Goal: Information Seeking & Learning: Check status

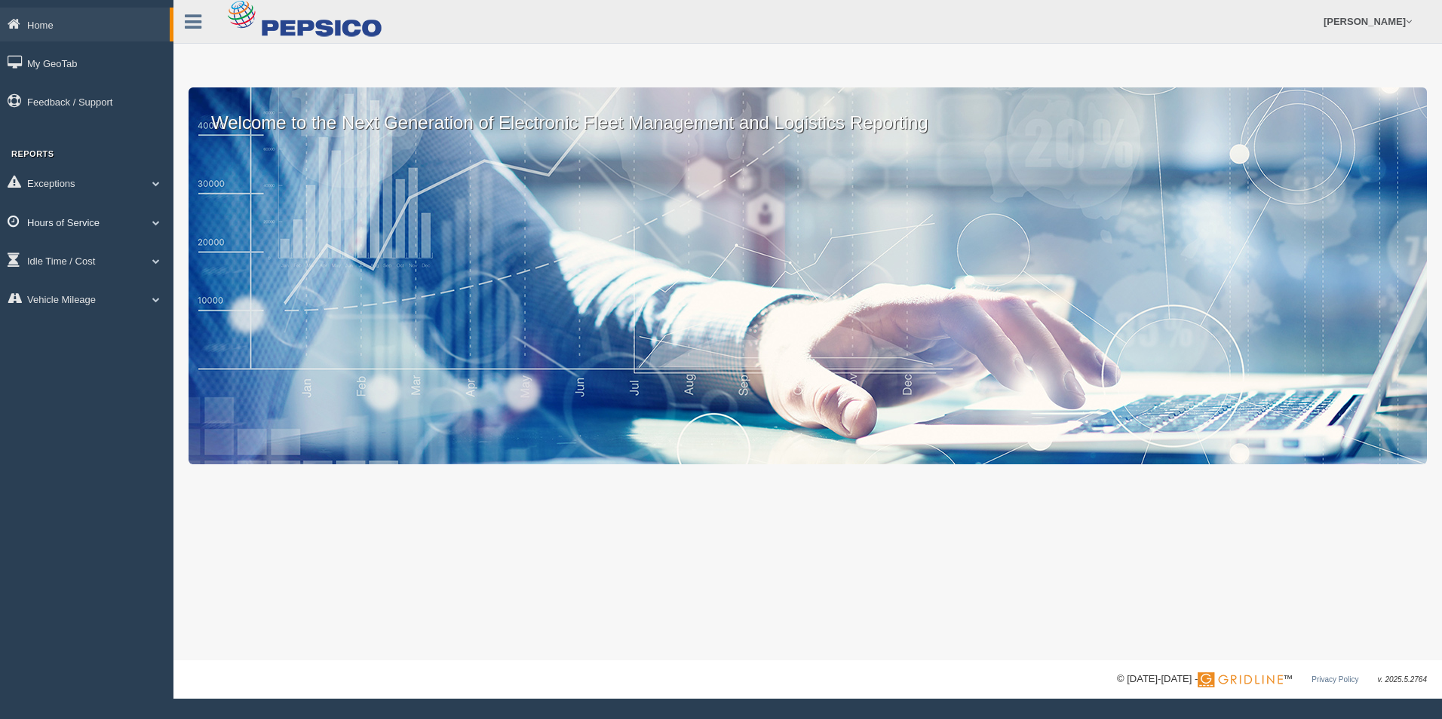
click at [83, 224] on link "Hours of Service" at bounding box center [86, 222] width 173 height 34
click at [82, 285] on link "HOS Violation Audit Reports" at bounding box center [98, 283] width 143 height 27
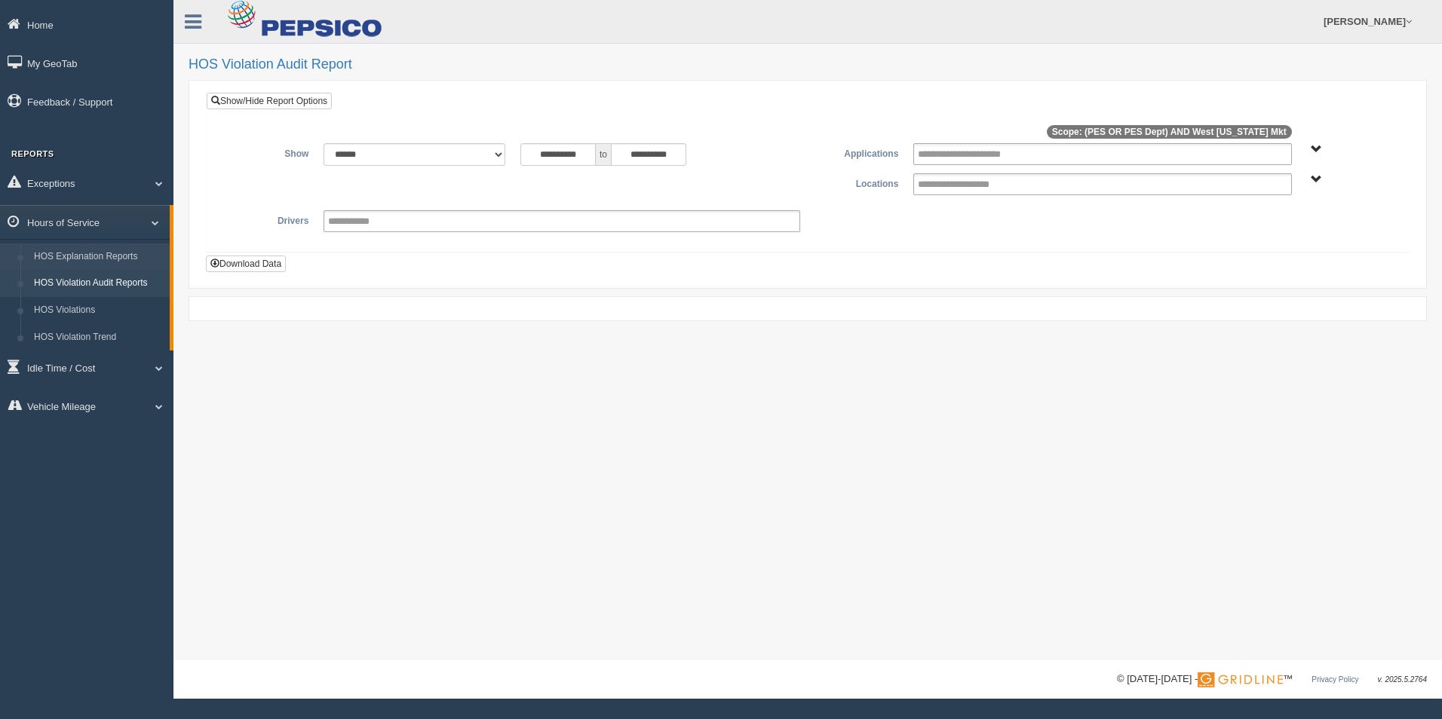
click at [121, 258] on link "HOS Explanation Reports" at bounding box center [98, 257] width 143 height 27
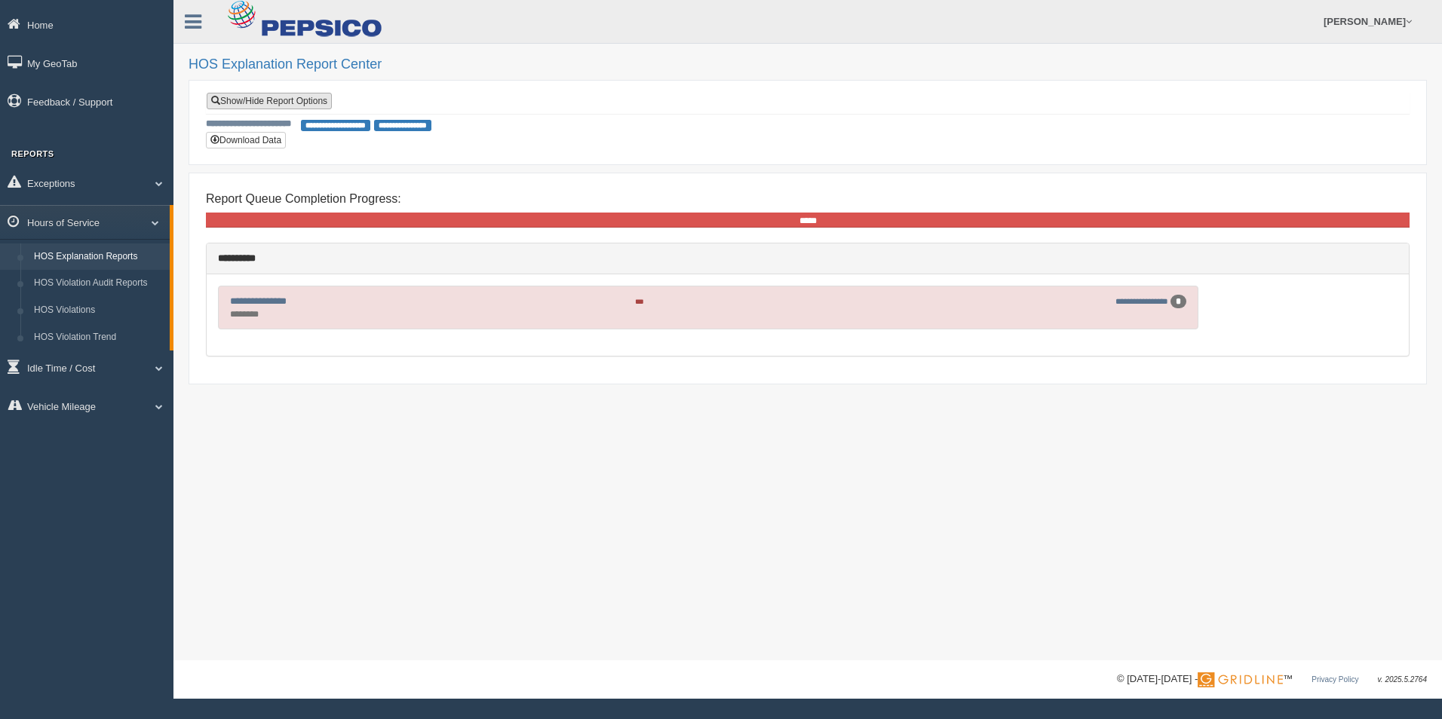
click at [277, 103] on link "Show/Hide Report Options" at bounding box center [269, 101] width 125 height 17
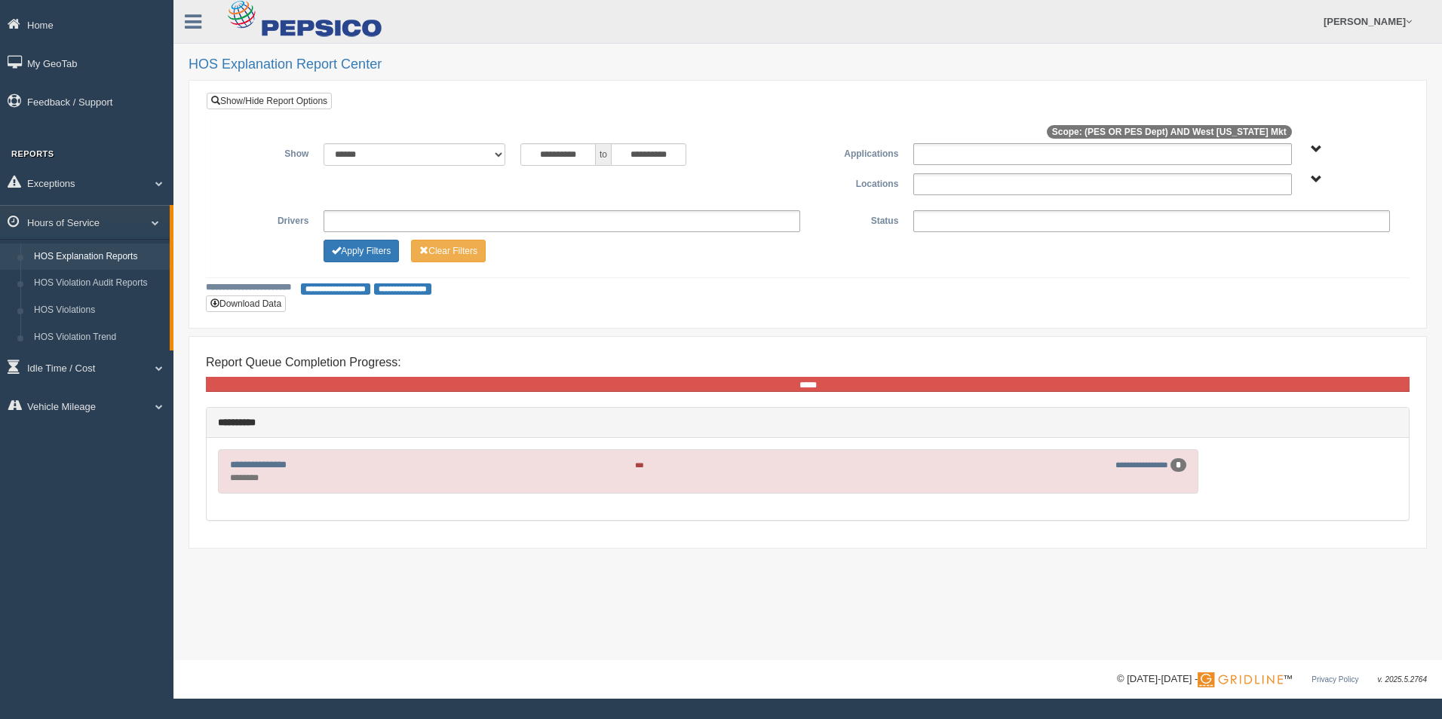
click at [380, 223] on ul at bounding box center [561, 221] width 477 height 22
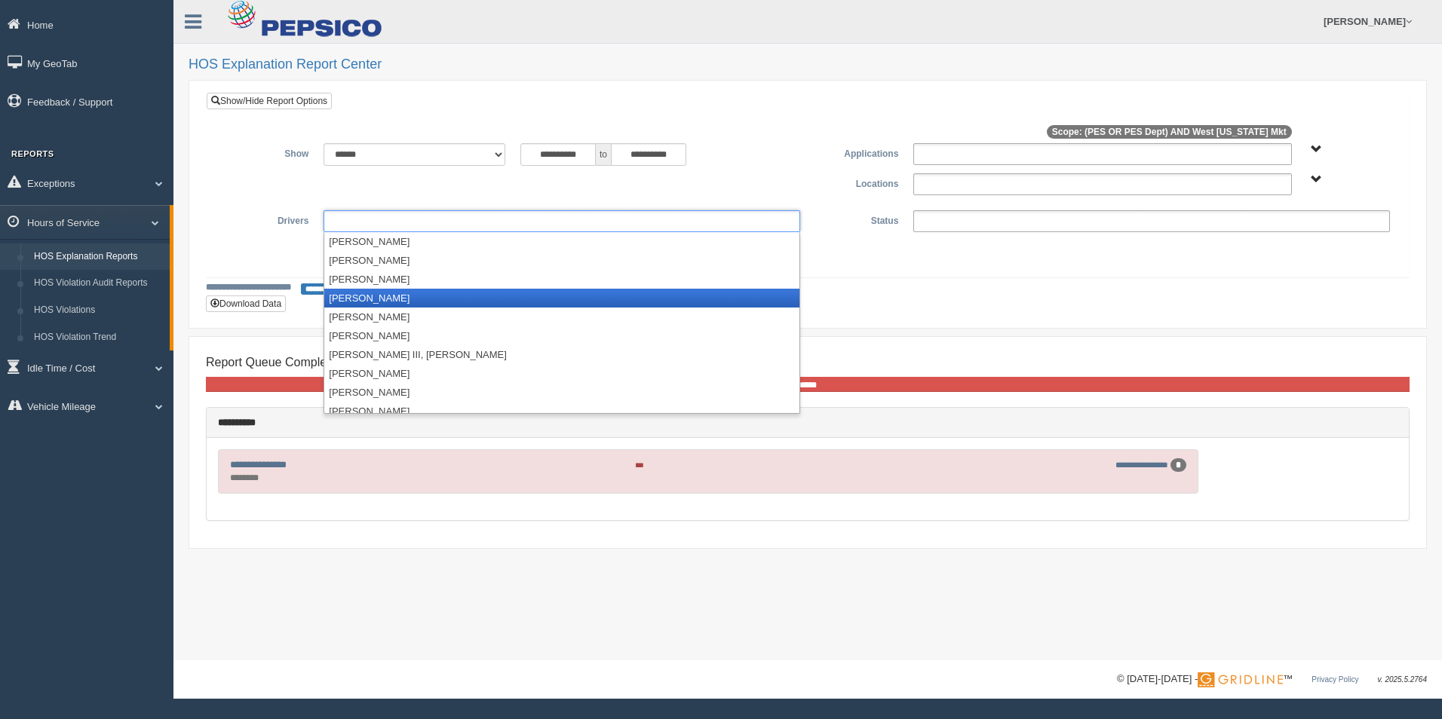
click at [401, 297] on li "[PERSON_NAME]" at bounding box center [561, 298] width 475 height 19
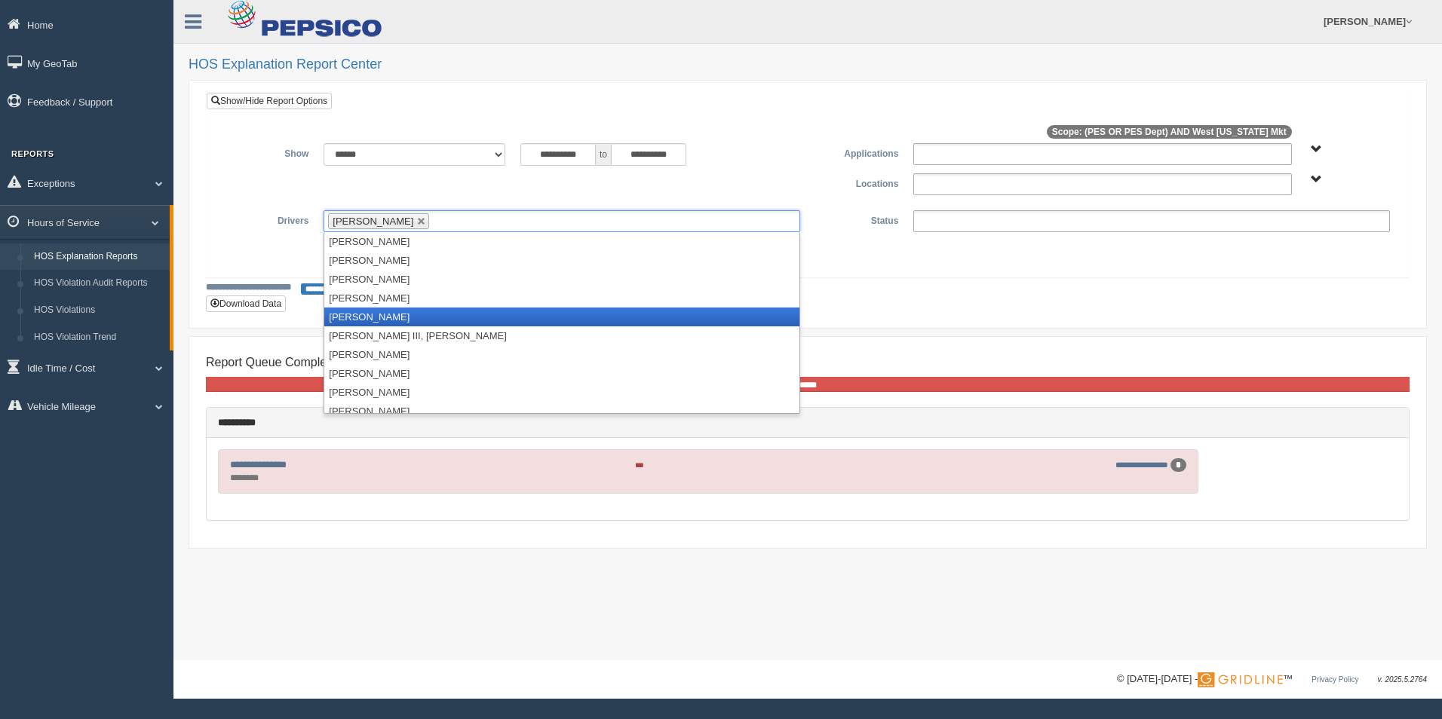
click at [388, 317] on li "[PERSON_NAME]" at bounding box center [561, 317] width 475 height 19
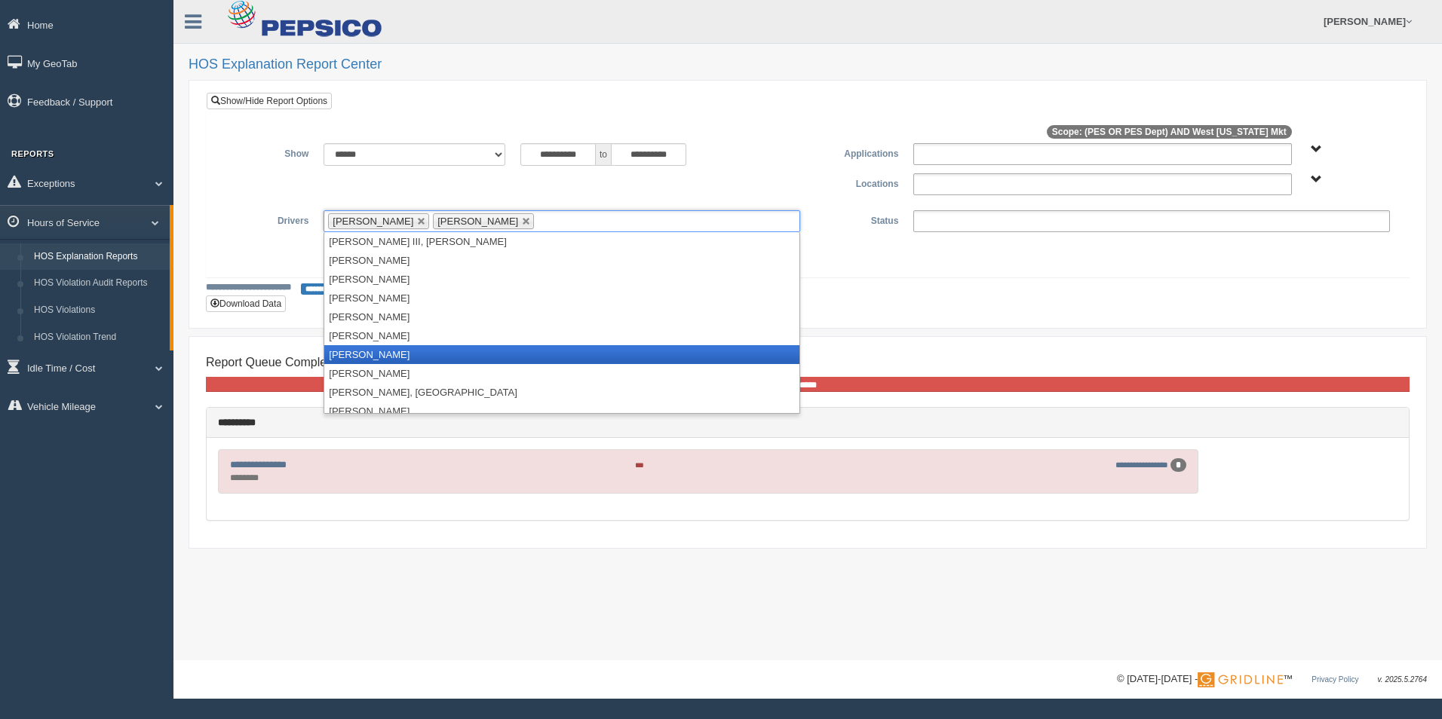
scroll to position [151, 0]
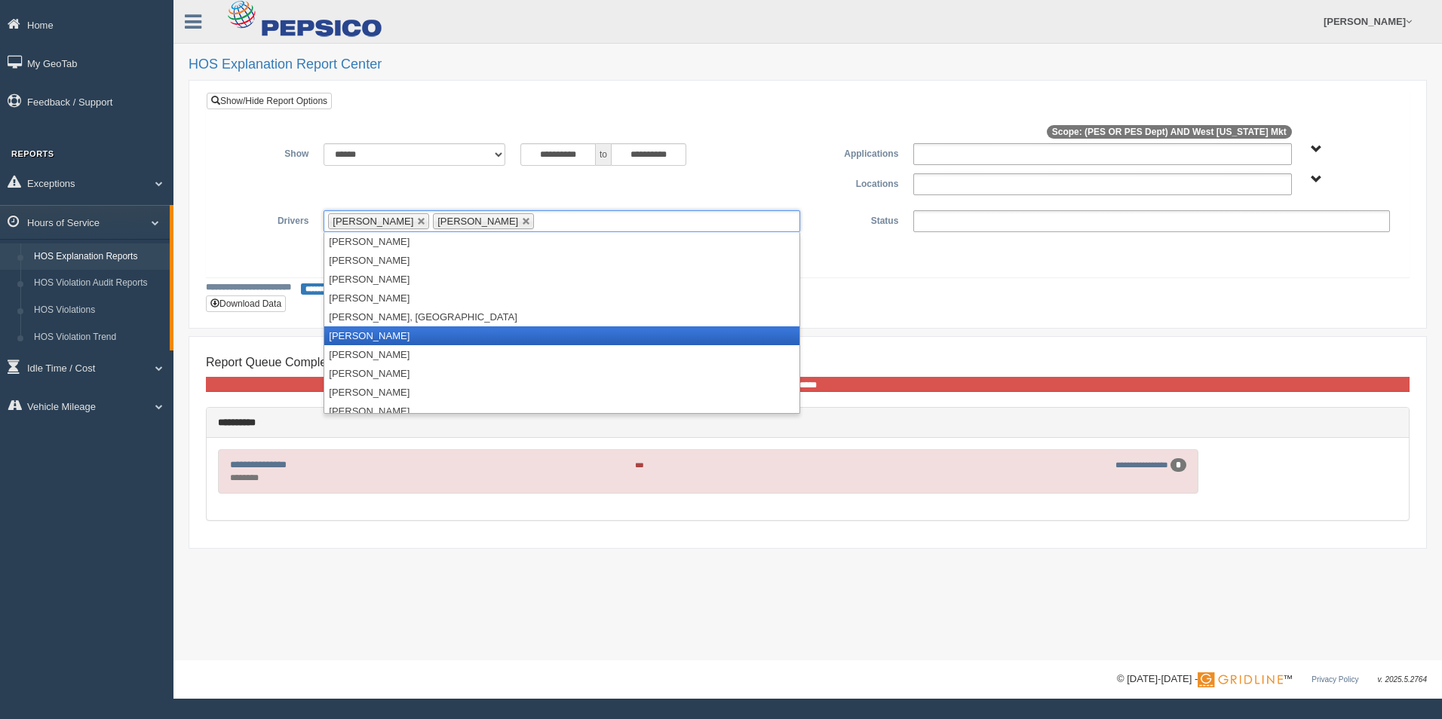
click at [389, 336] on li "[PERSON_NAME]" at bounding box center [561, 336] width 475 height 19
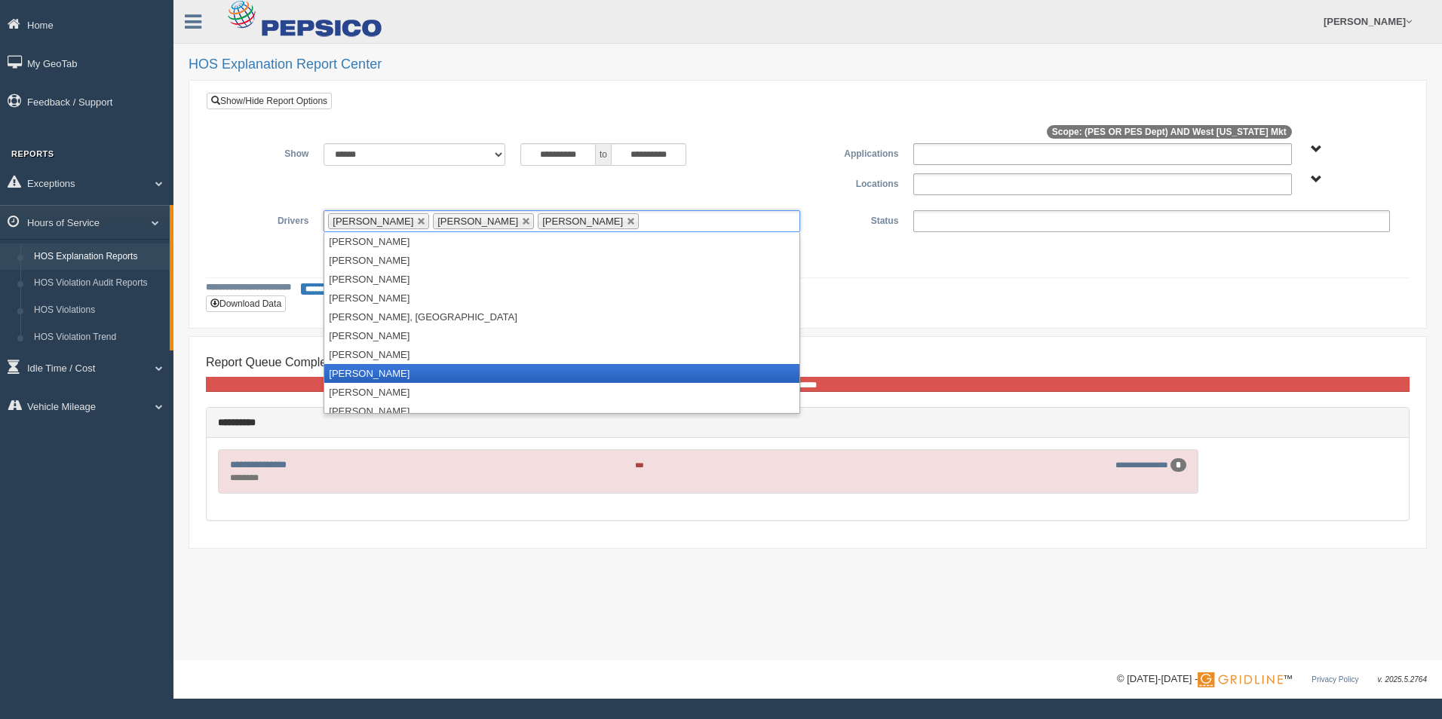
click at [397, 372] on li "[PERSON_NAME]" at bounding box center [561, 373] width 475 height 19
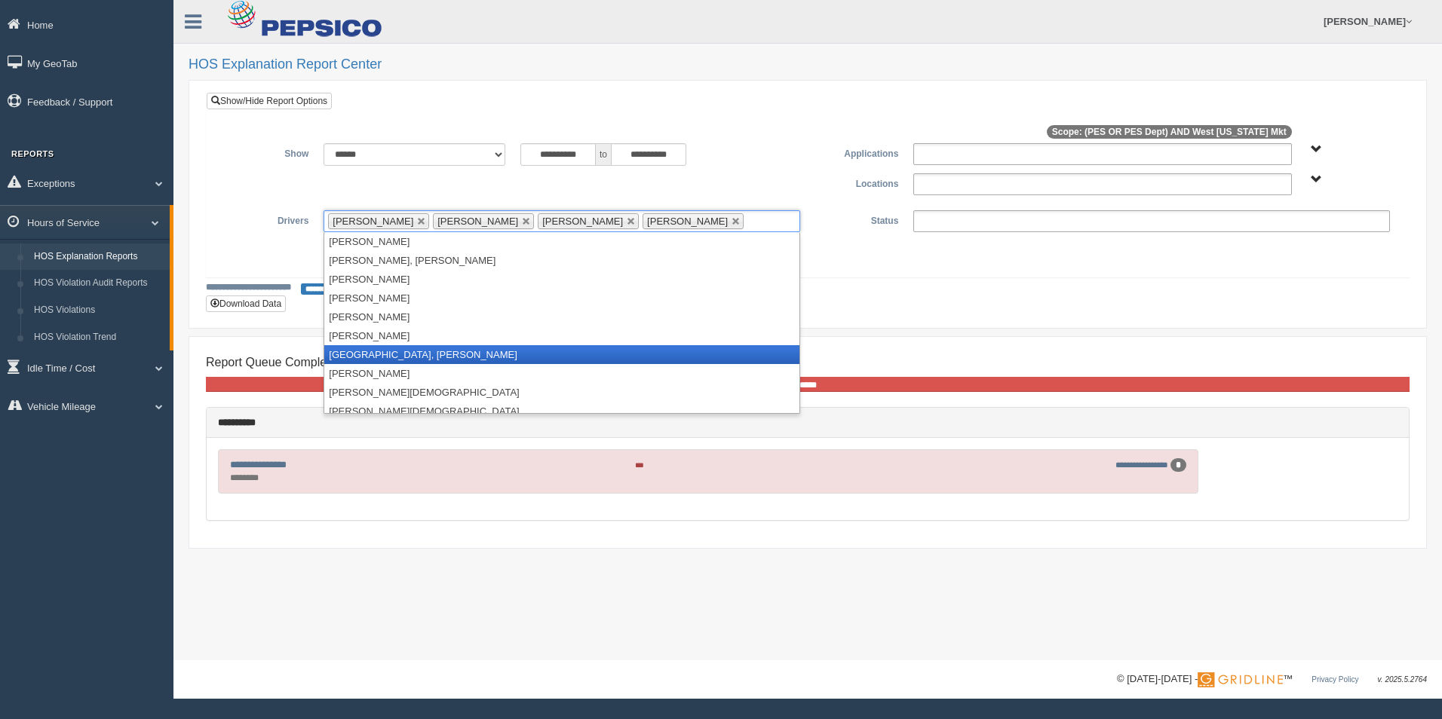
scroll to position [905, 0]
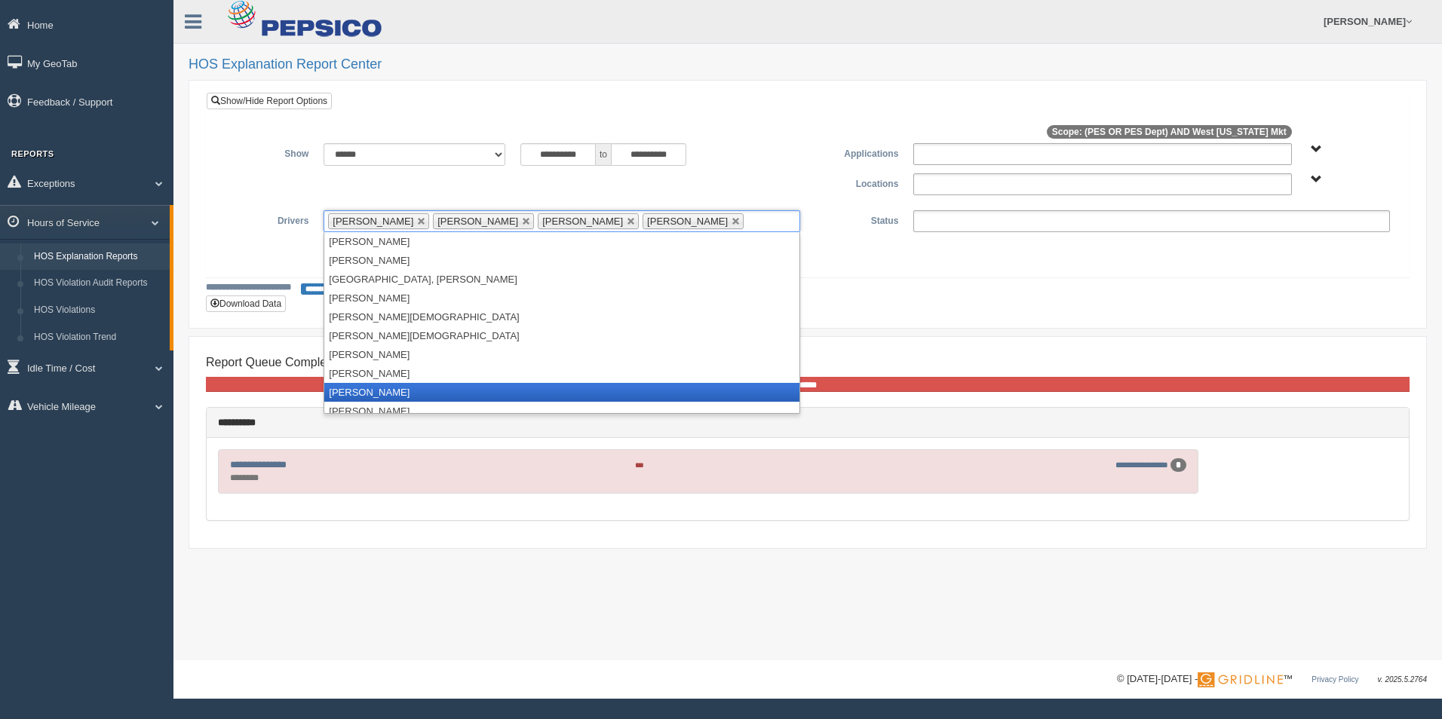
click at [398, 389] on li "[PERSON_NAME]" at bounding box center [561, 392] width 475 height 19
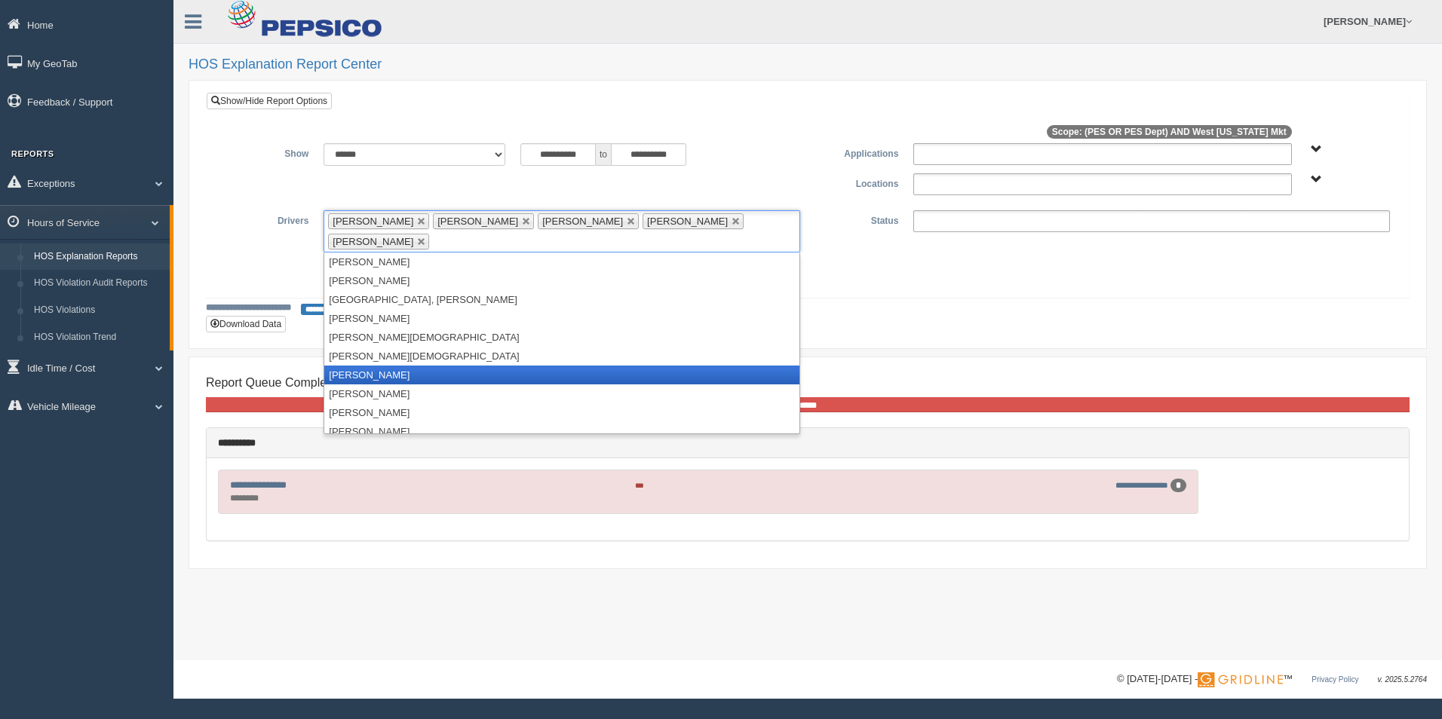
click at [390, 372] on li "[PERSON_NAME]" at bounding box center [561, 375] width 475 height 19
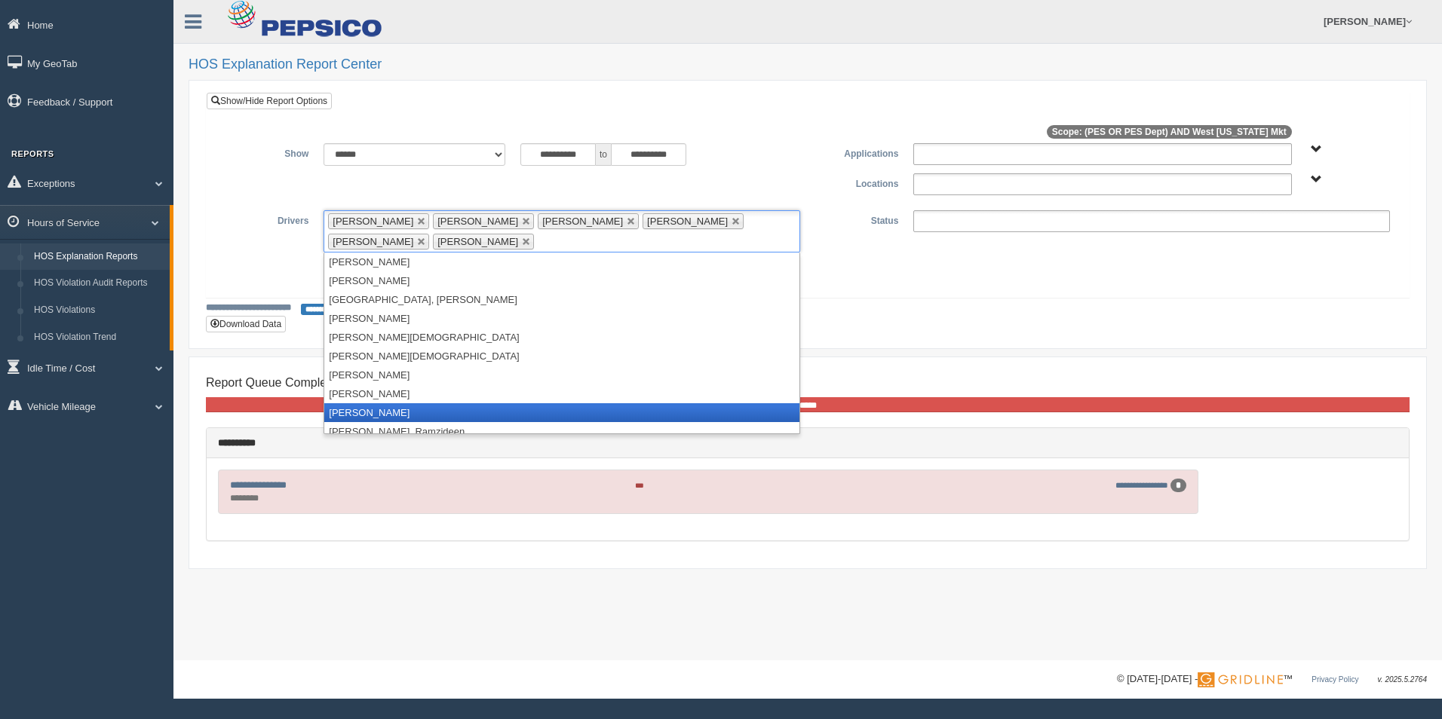
click at [400, 412] on li "[PERSON_NAME]" at bounding box center [561, 412] width 475 height 19
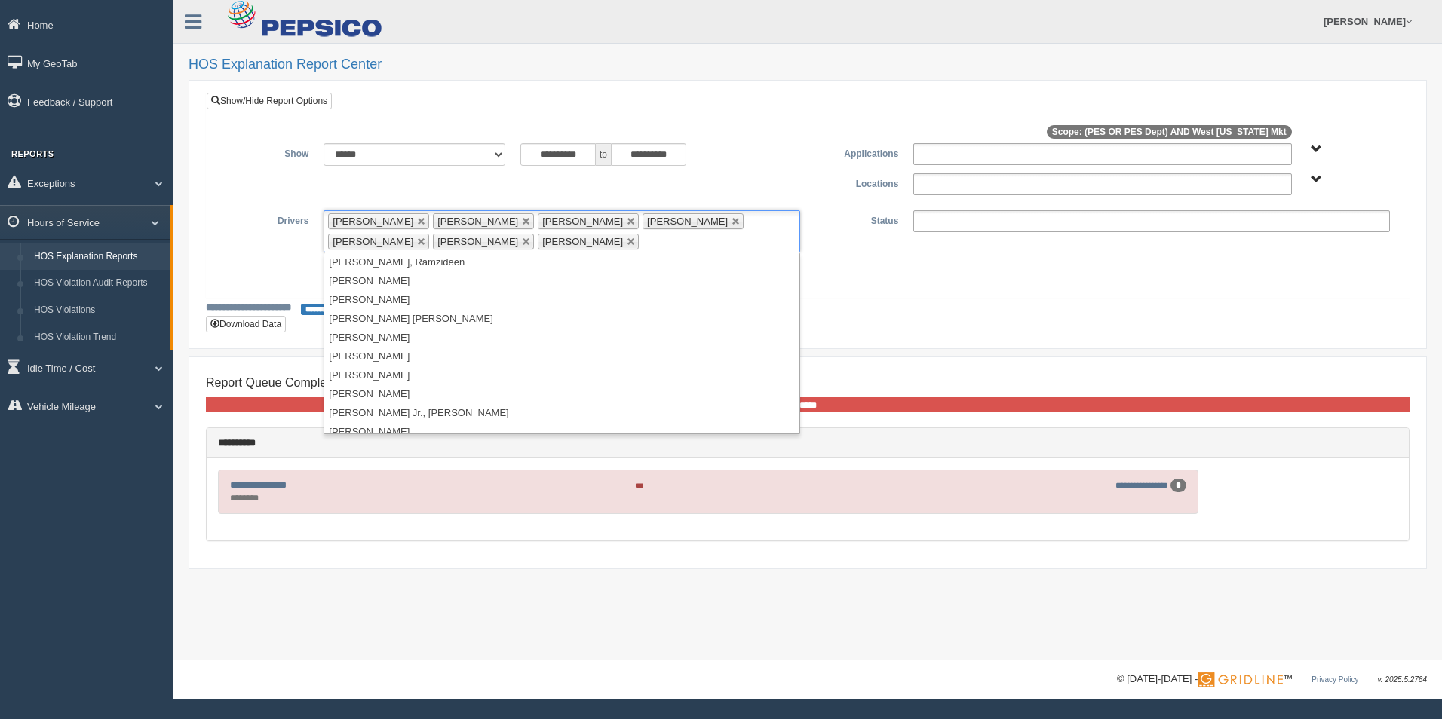
scroll to position [1131, 0]
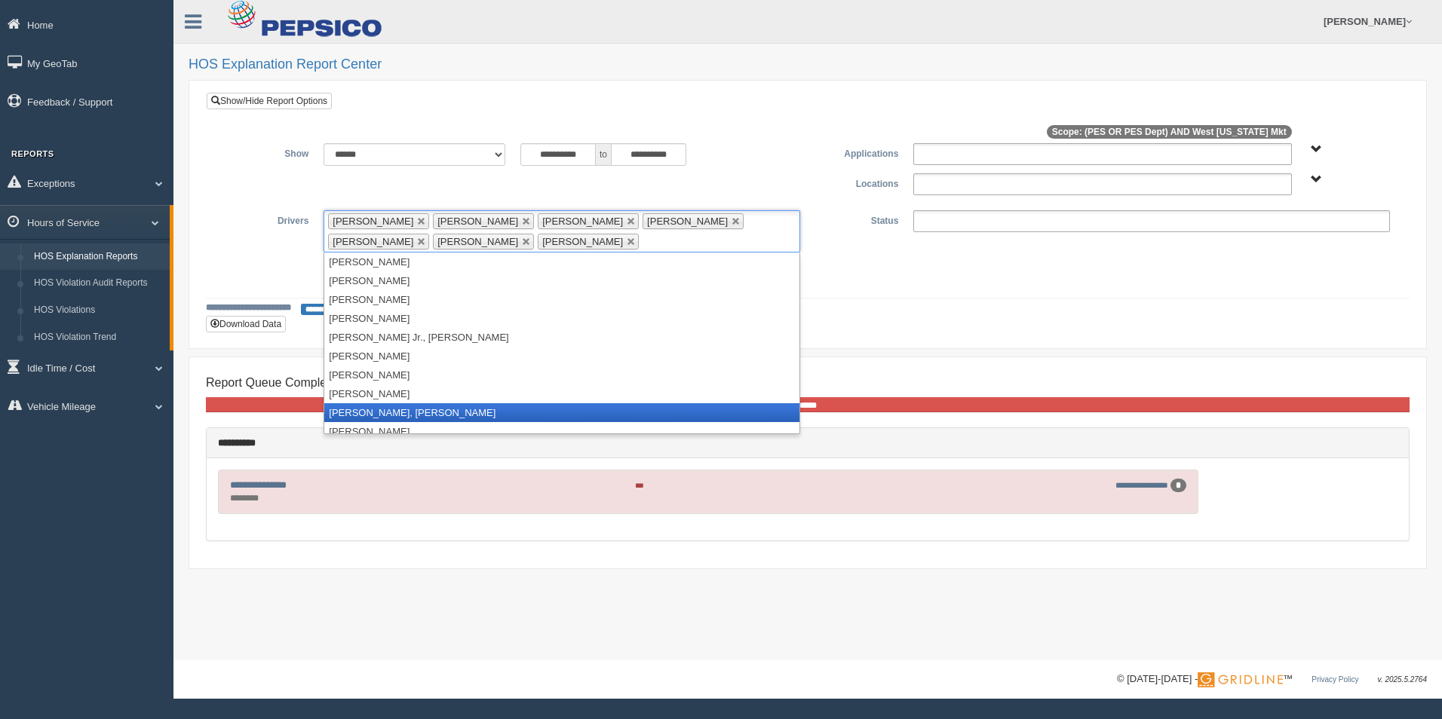
click at [395, 409] on li "[PERSON_NAME], [PERSON_NAME]" at bounding box center [561, 412] width 475 height 19
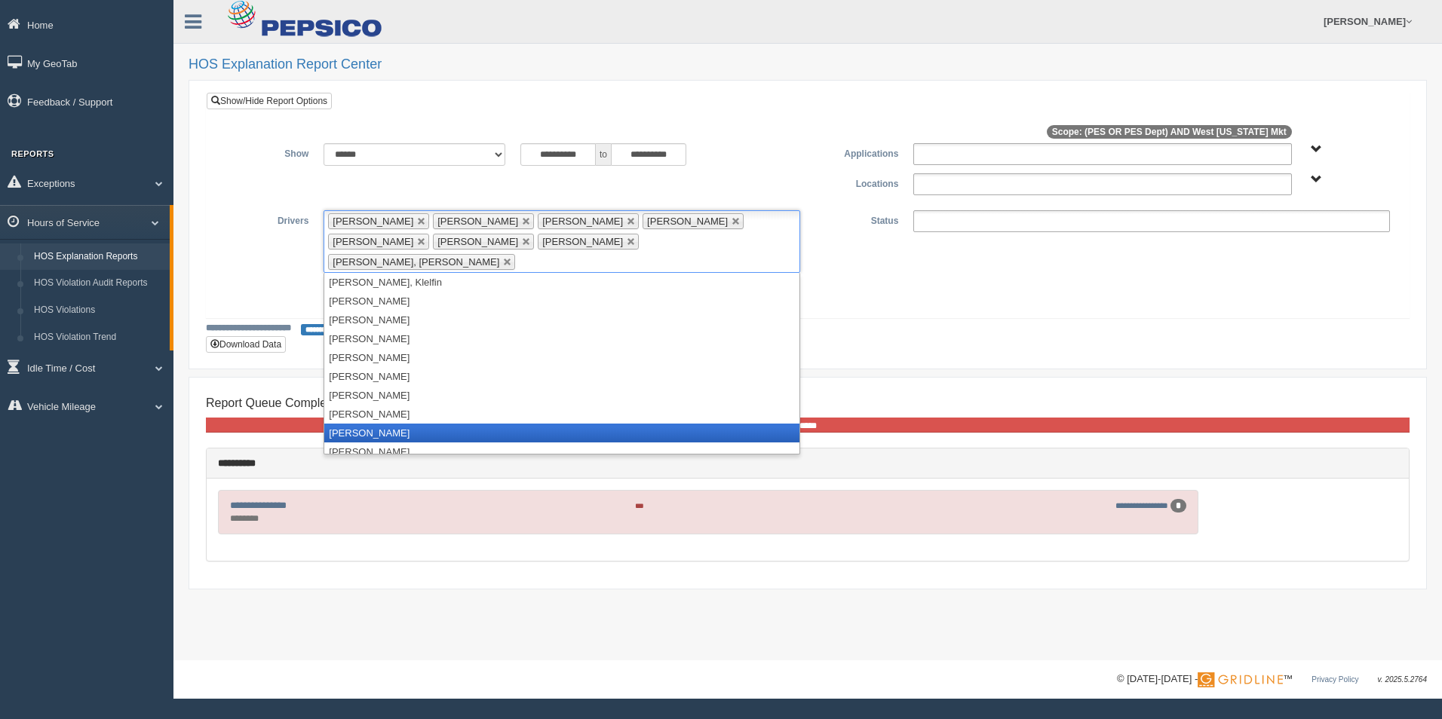
scroll to position [1761, 0]
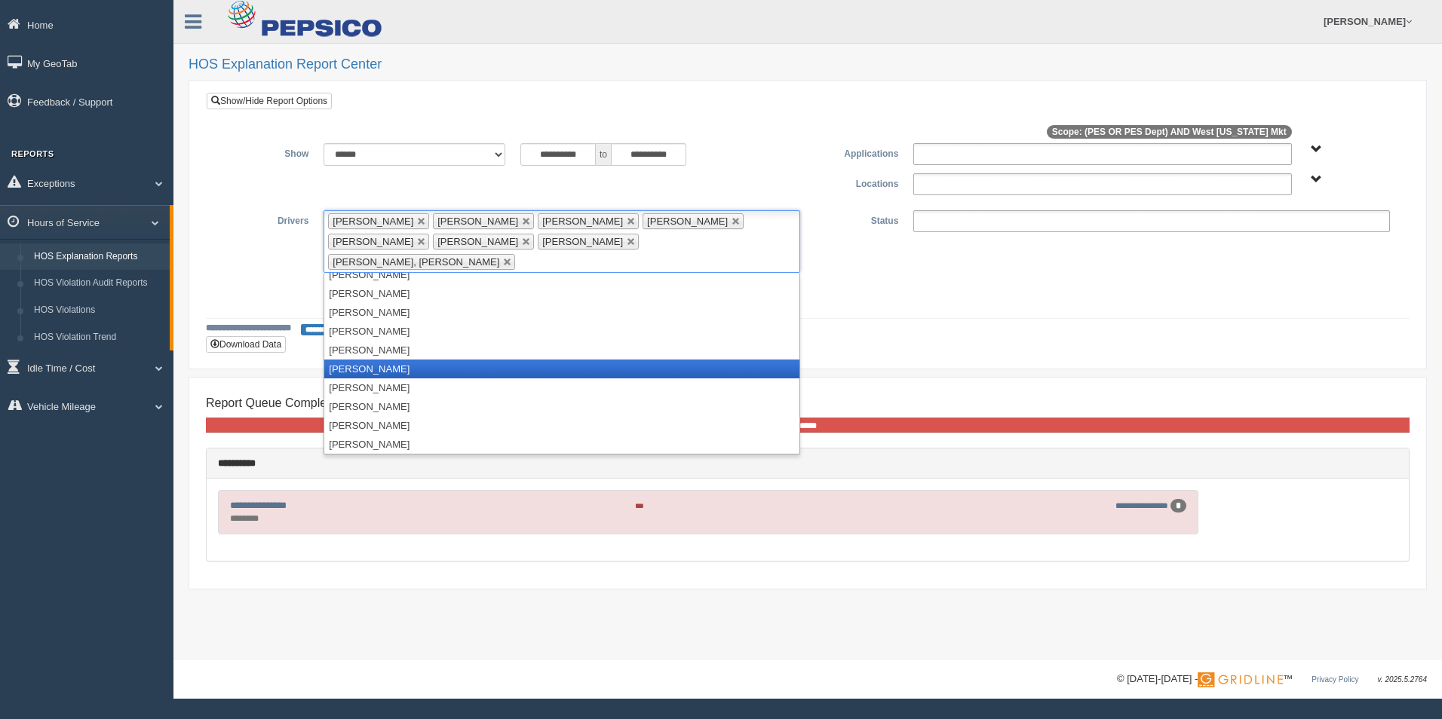
click at [379, 360] on li "[PERSON_NAME]" at bounding box center [561, 369] width 475 height 19
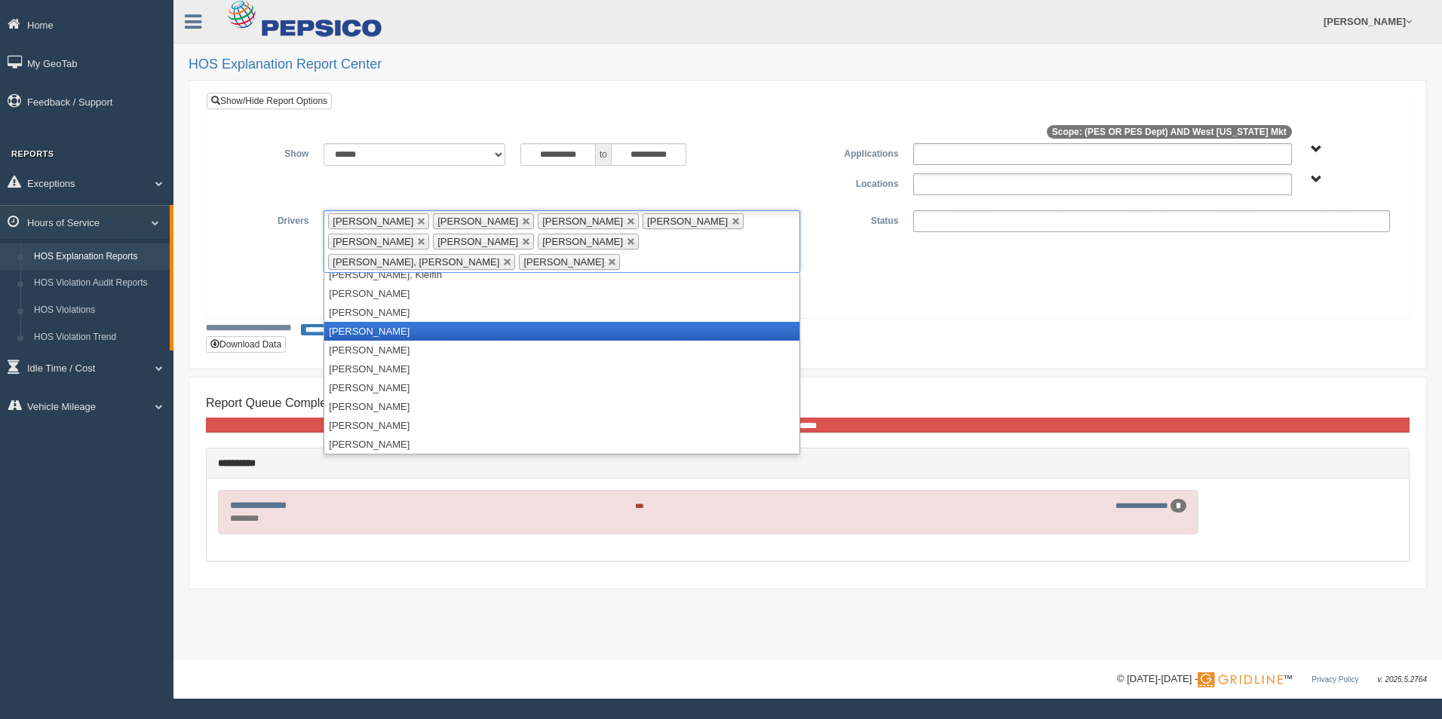
scroll to position [1666, 0]
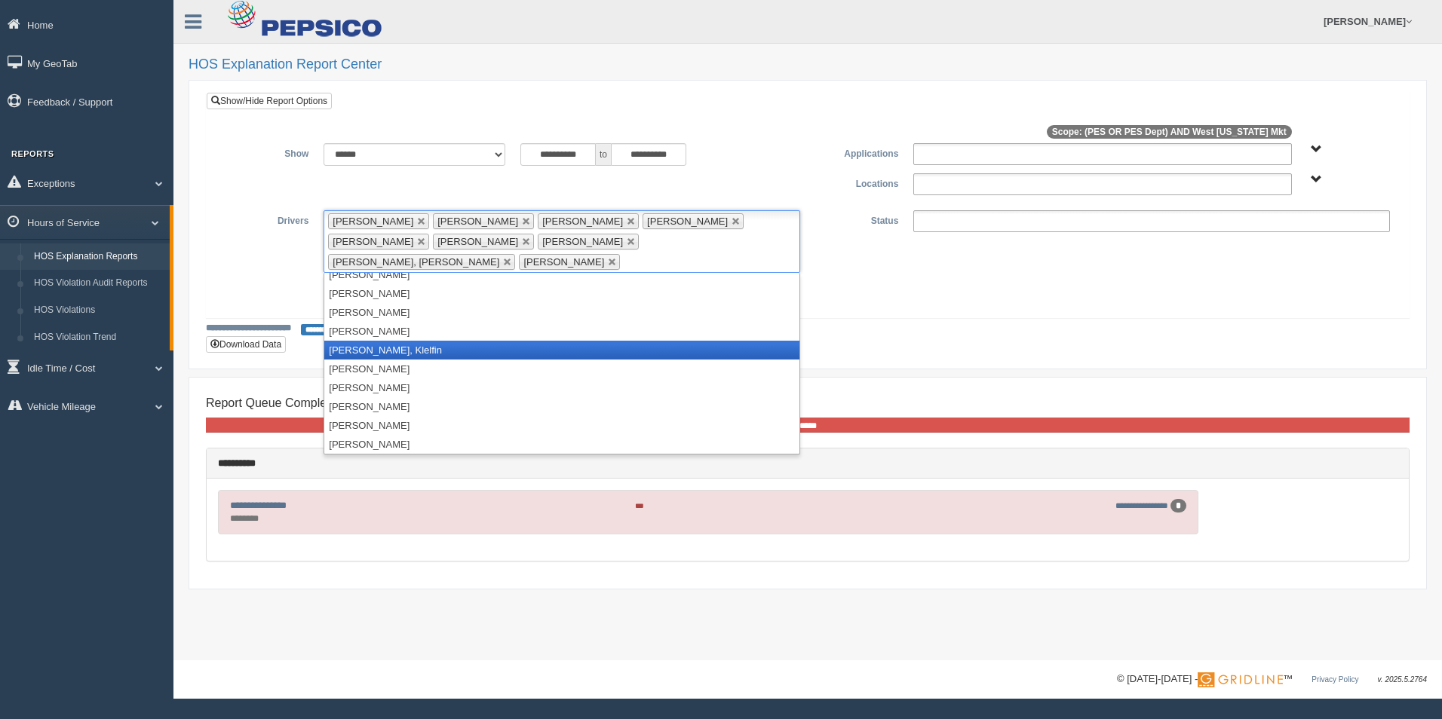
click at [373, 341] on li "[PERSON_NAME], Klelfin" at bounding box center [561, 350] width 475 height 19
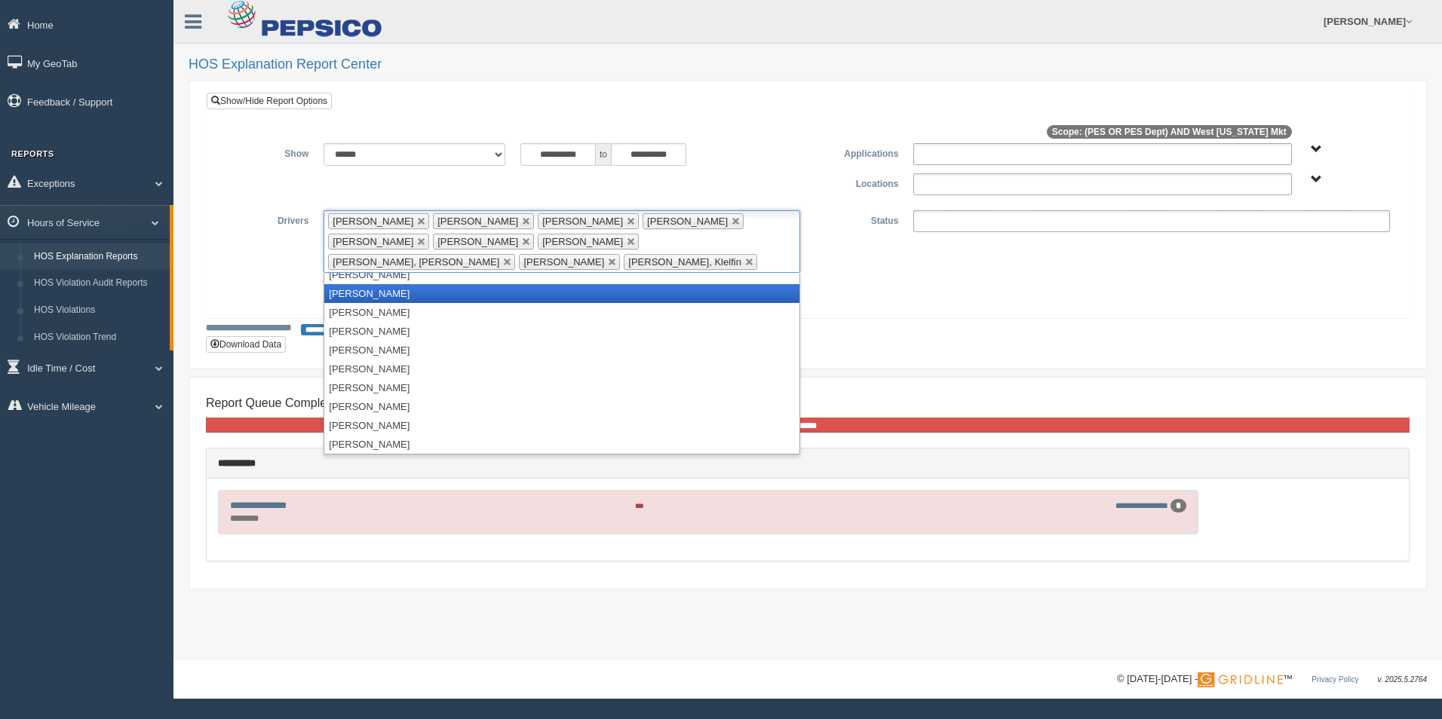
click at [384, 299] on li "[PERSON_NAME]" at bounding box center [561, 293] width 475 height 19
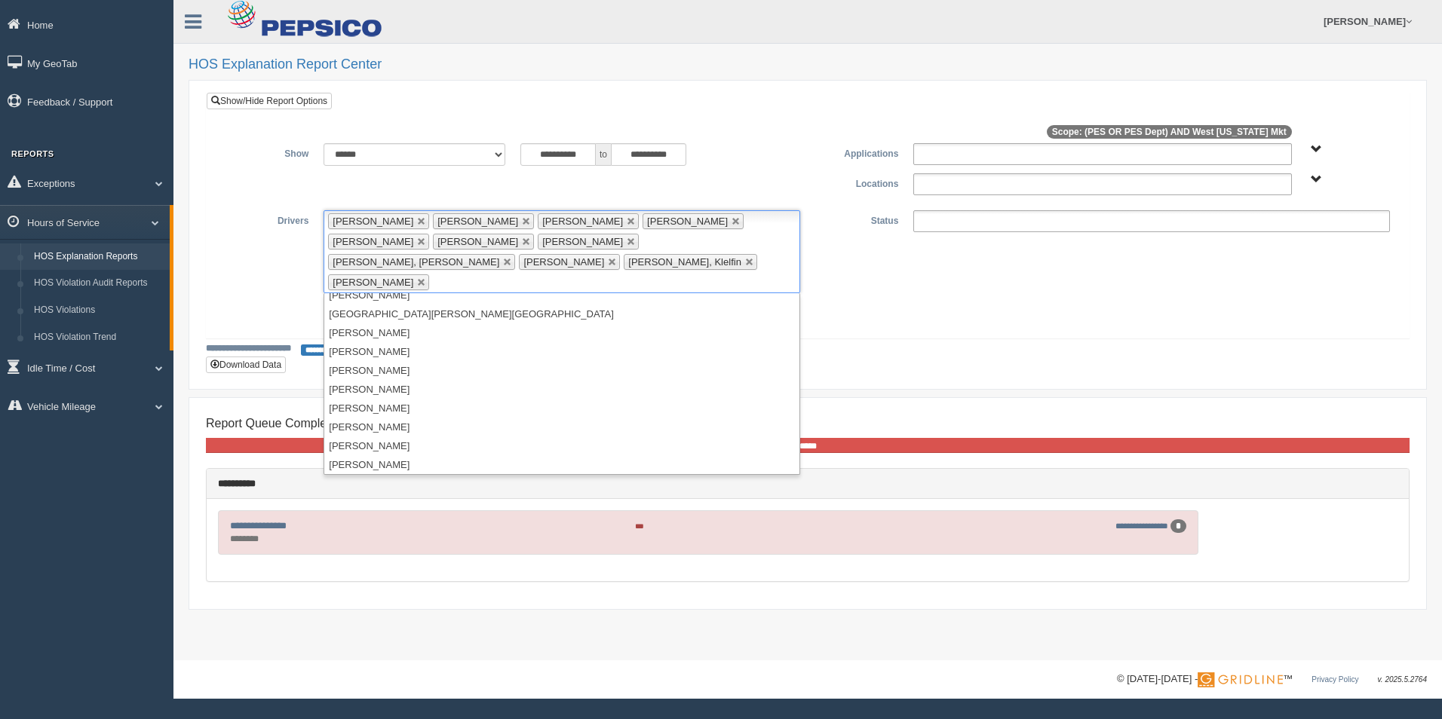
scroll to position [1553, 0]
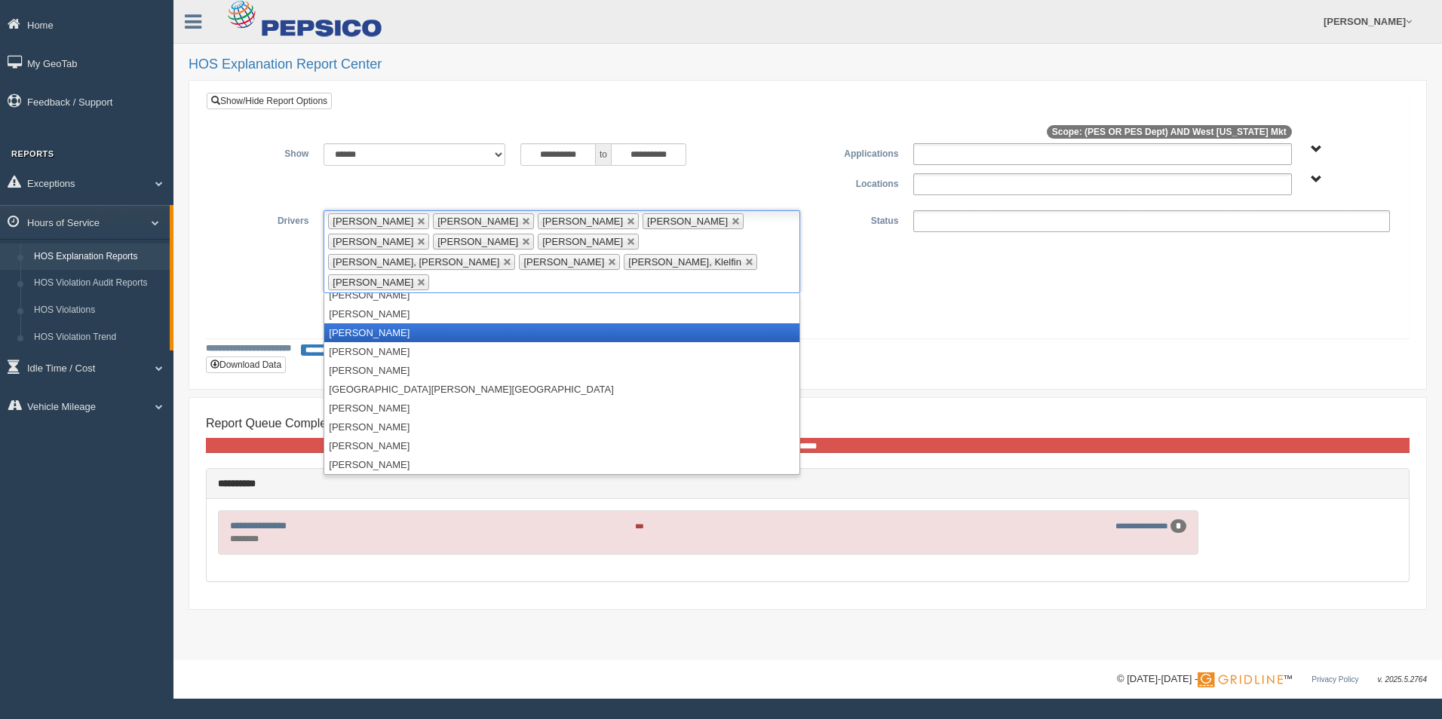
click at [395, 323] on li "[PERSON_NAME]" at bounding box center [561, 332] width 475 height 19
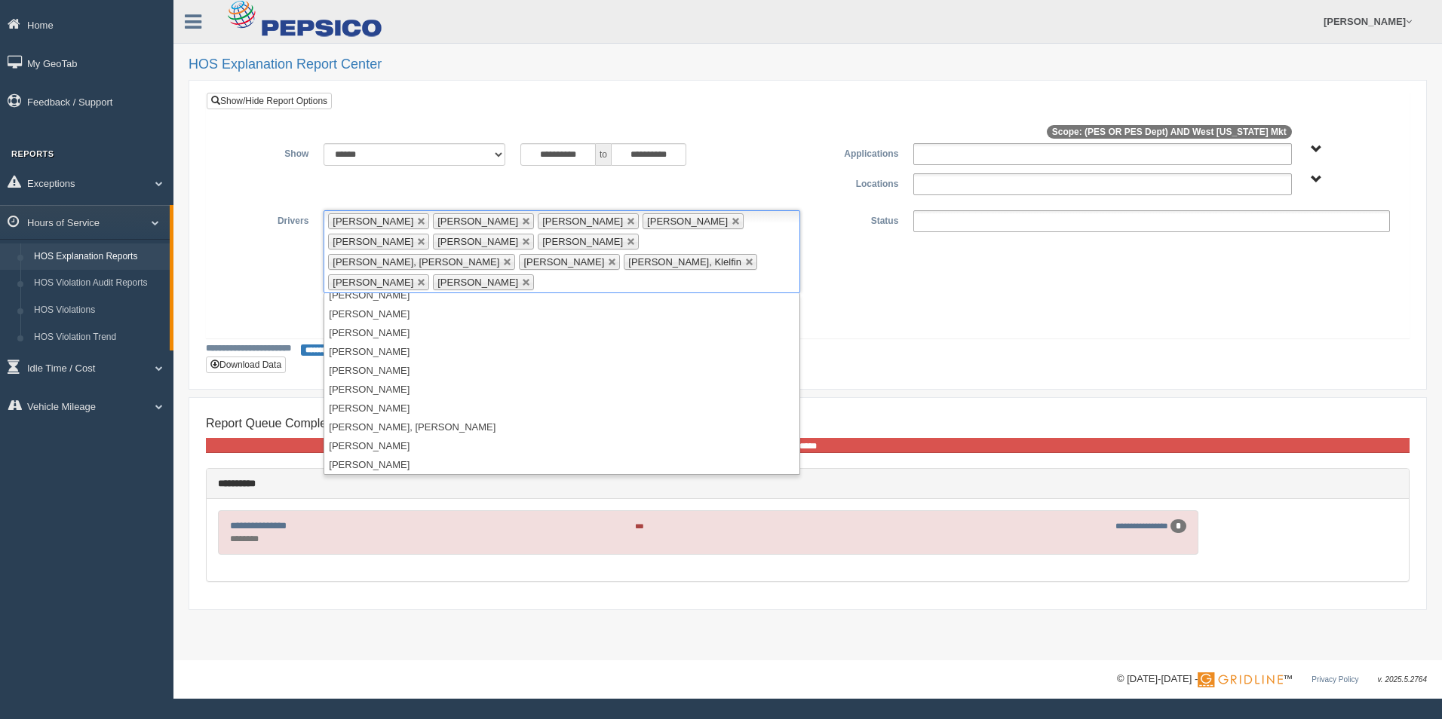
scroll to position [648, 0]
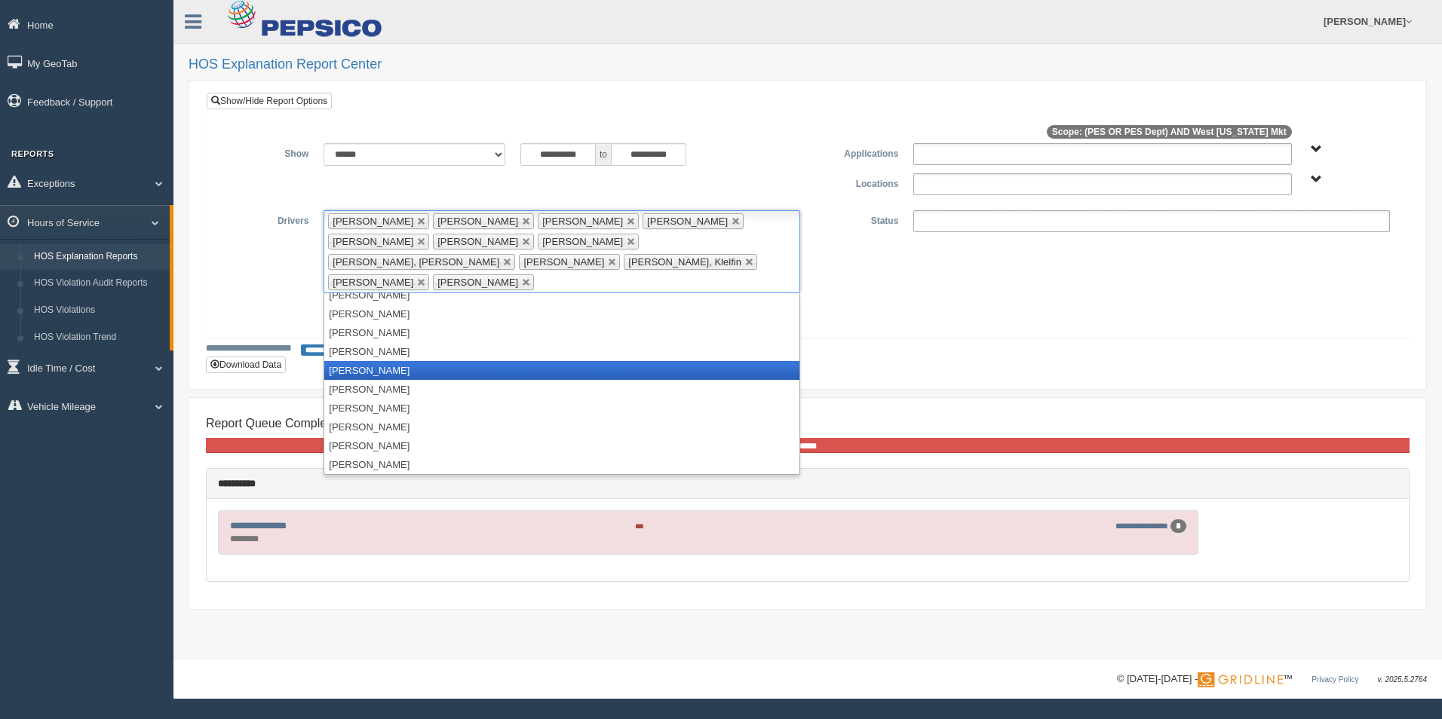
click at [382, 361] on li "[PERSON_NAME]" at bounding box center [561, 370] width 475 height 19
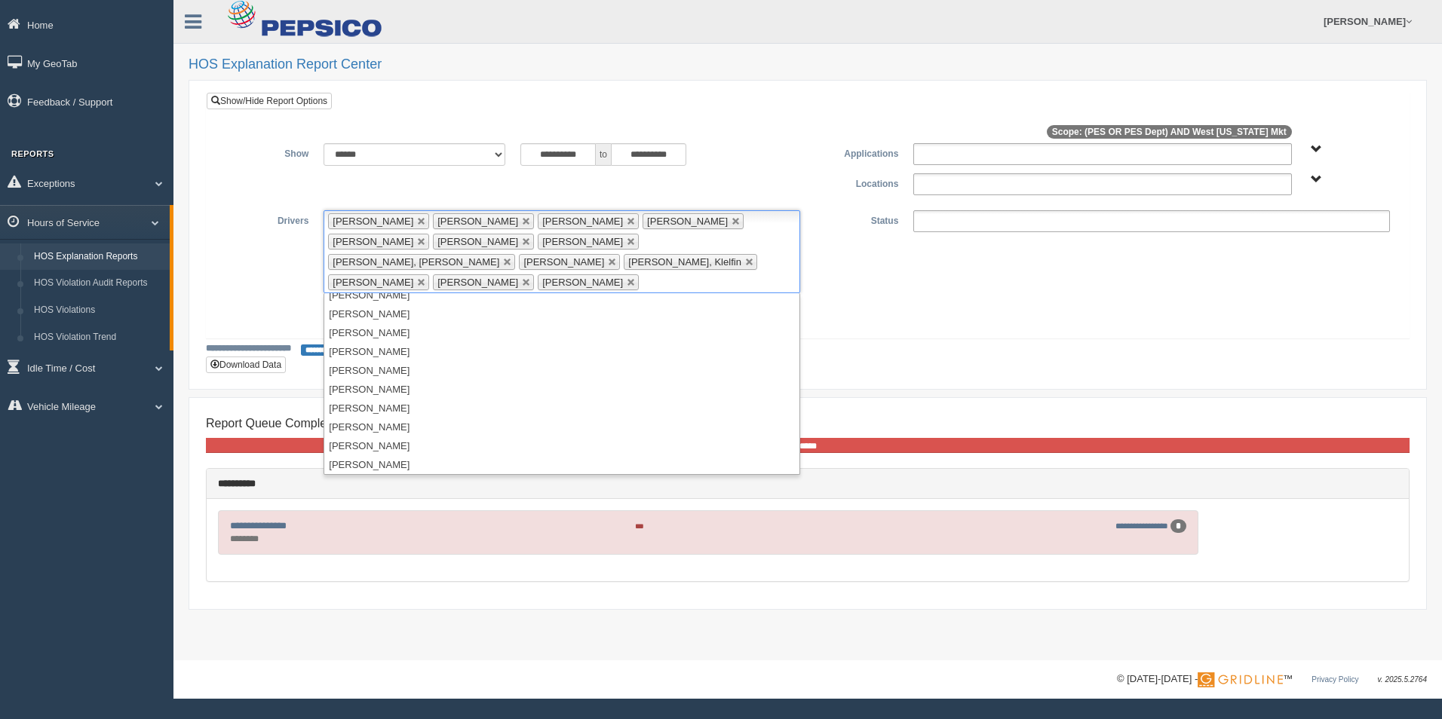
scroll to position [347, 0]
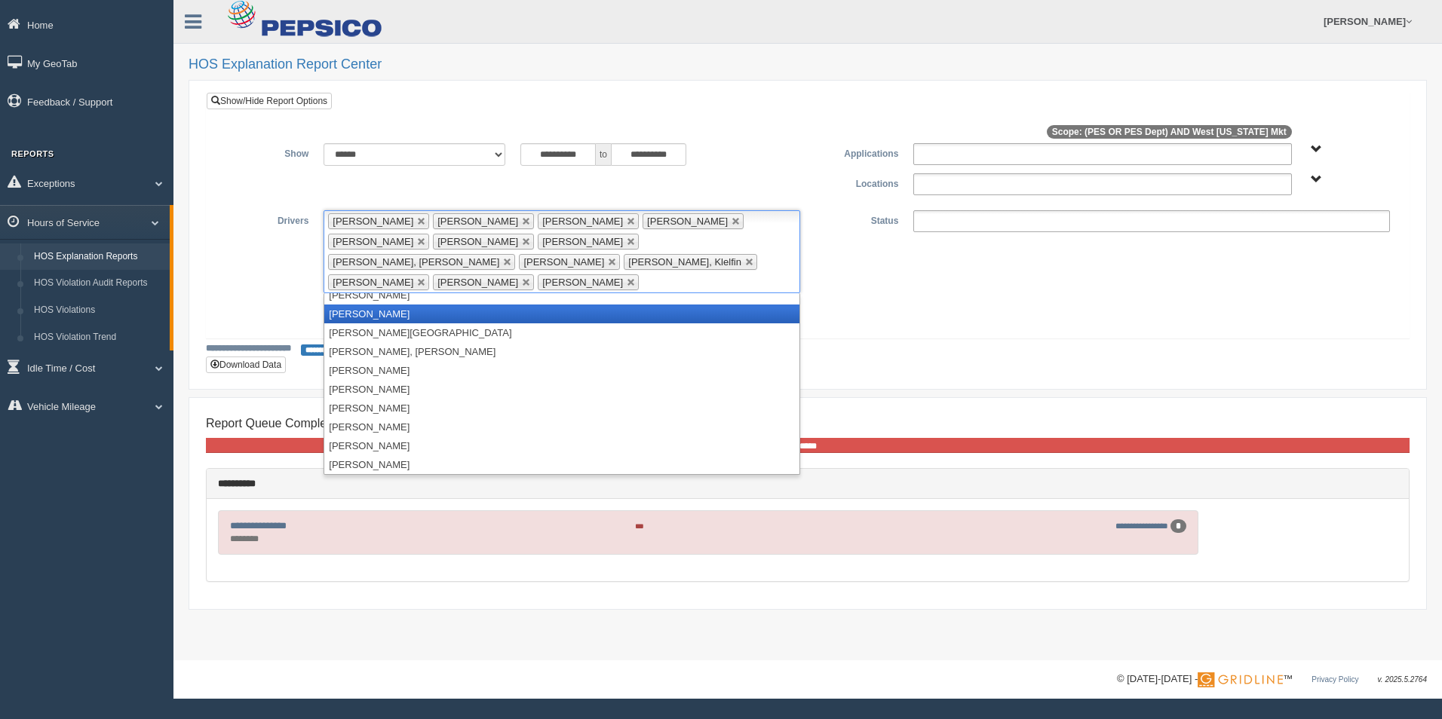
click at [437, 305] on li "[PERSON_NAME]" at bounding box center [561, 314] width 475 height 19
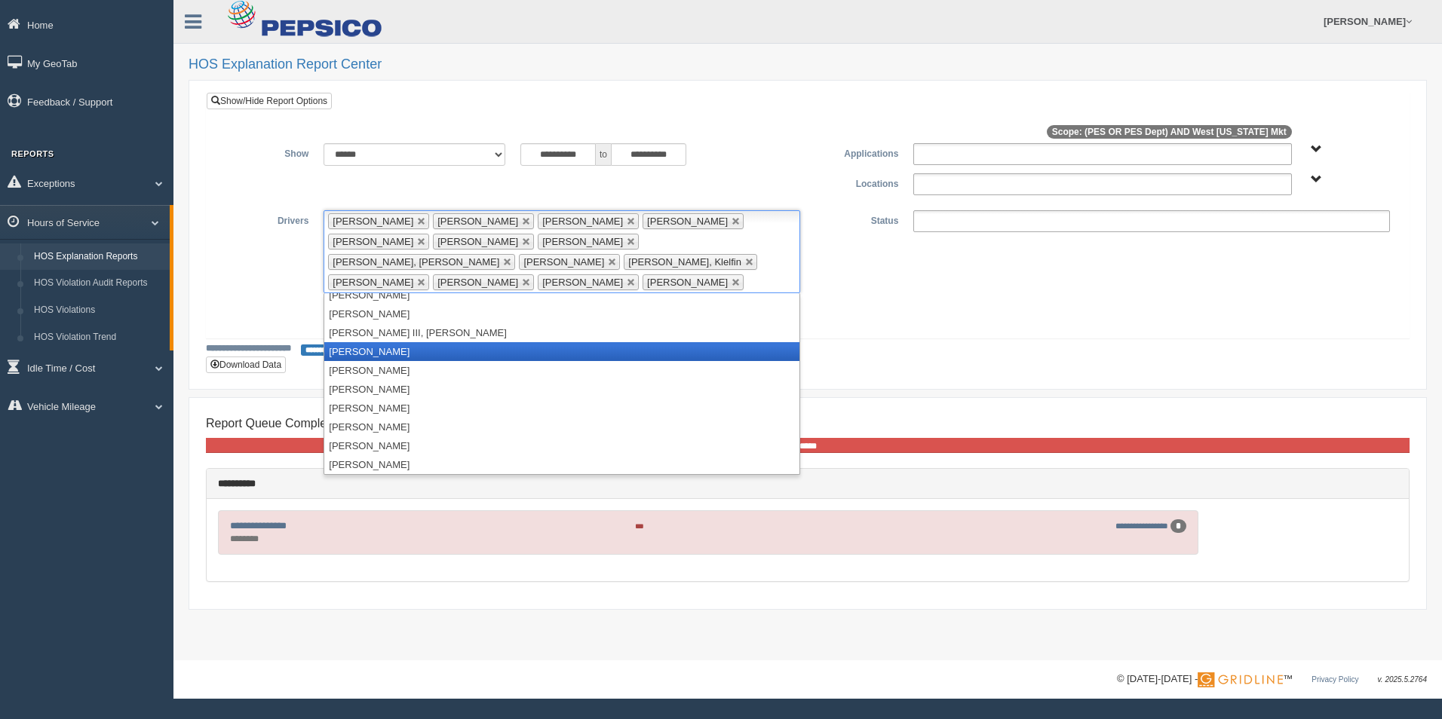
scroll to position [0, 0]
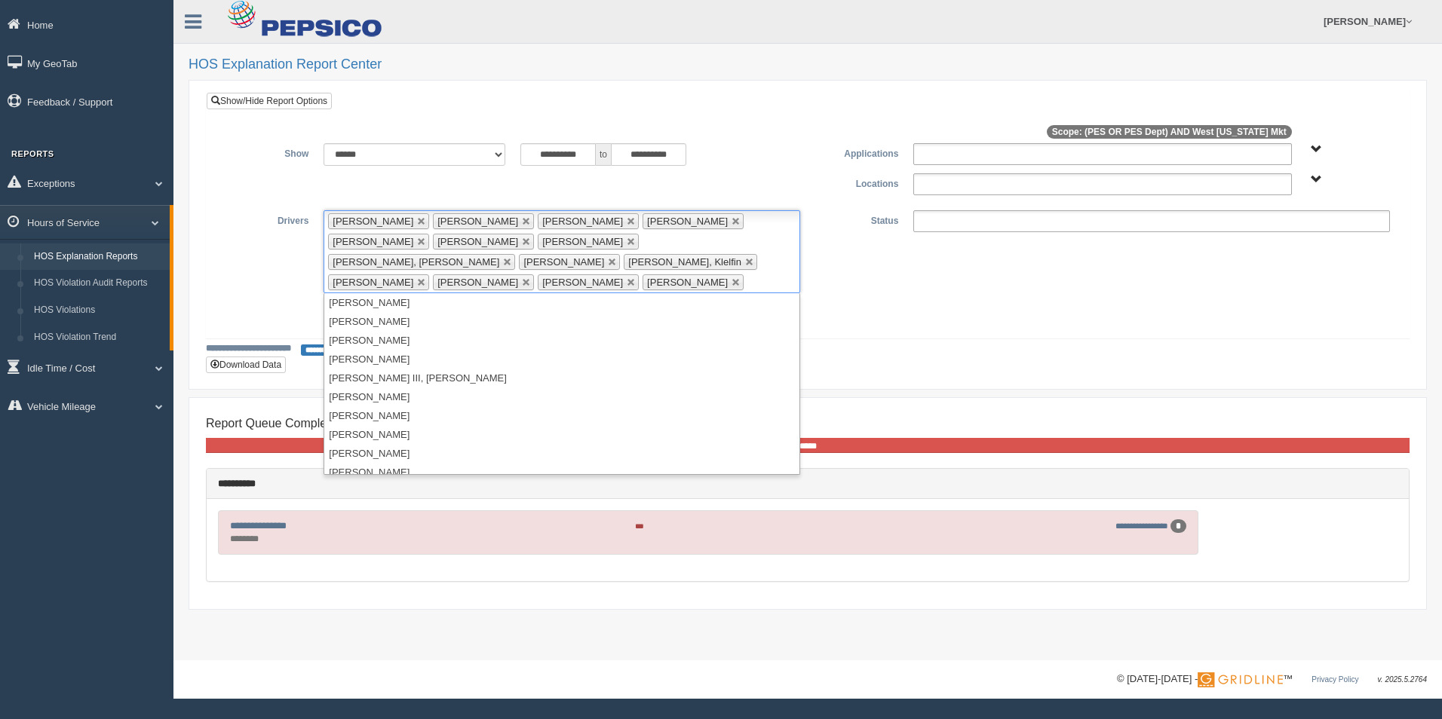
click at [970, 218] on ul "**********" at bounding box center [1151, 221] width 477 height 22
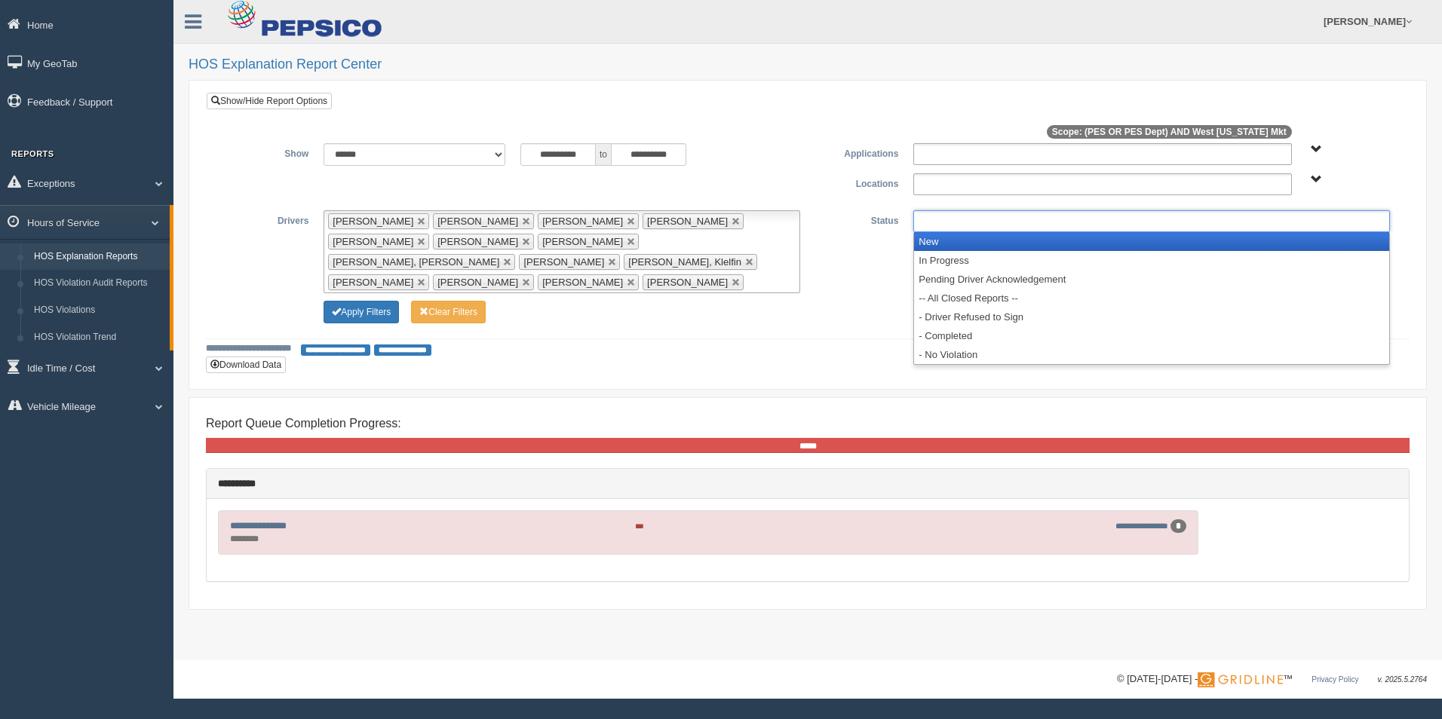
click at [953, 242] on li "New" at bounding box center [1151, 241] width 475 height 19
click at [952, 241] on li "In Progress" at bounding box center [1151, 241] width 475 height 19
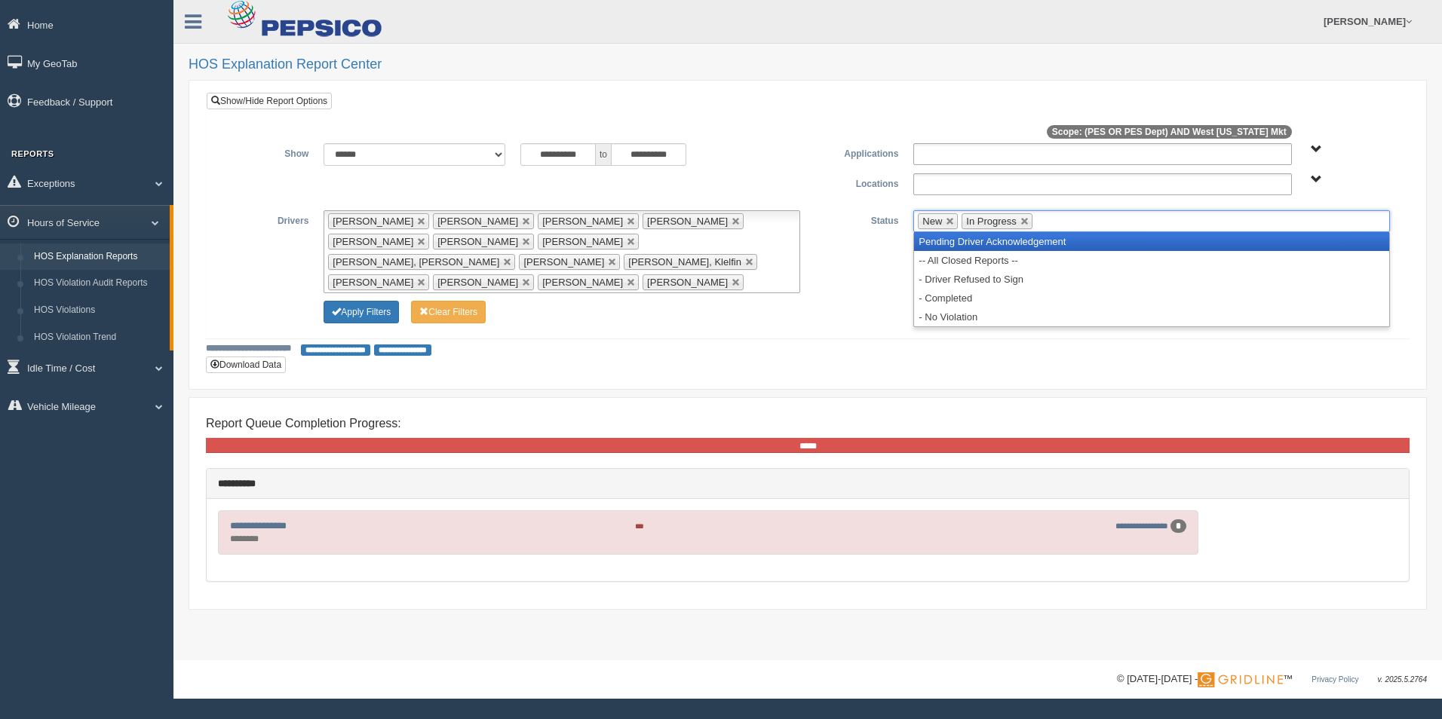
click at [950, 241] on li "Pending Driver Acknowledgement" at bounding box center [1151, 241] width 475 height 19
click at [950, 241] on li "-- All Closed Reports --" at bounding box center [1151, 241] width 475 height 19
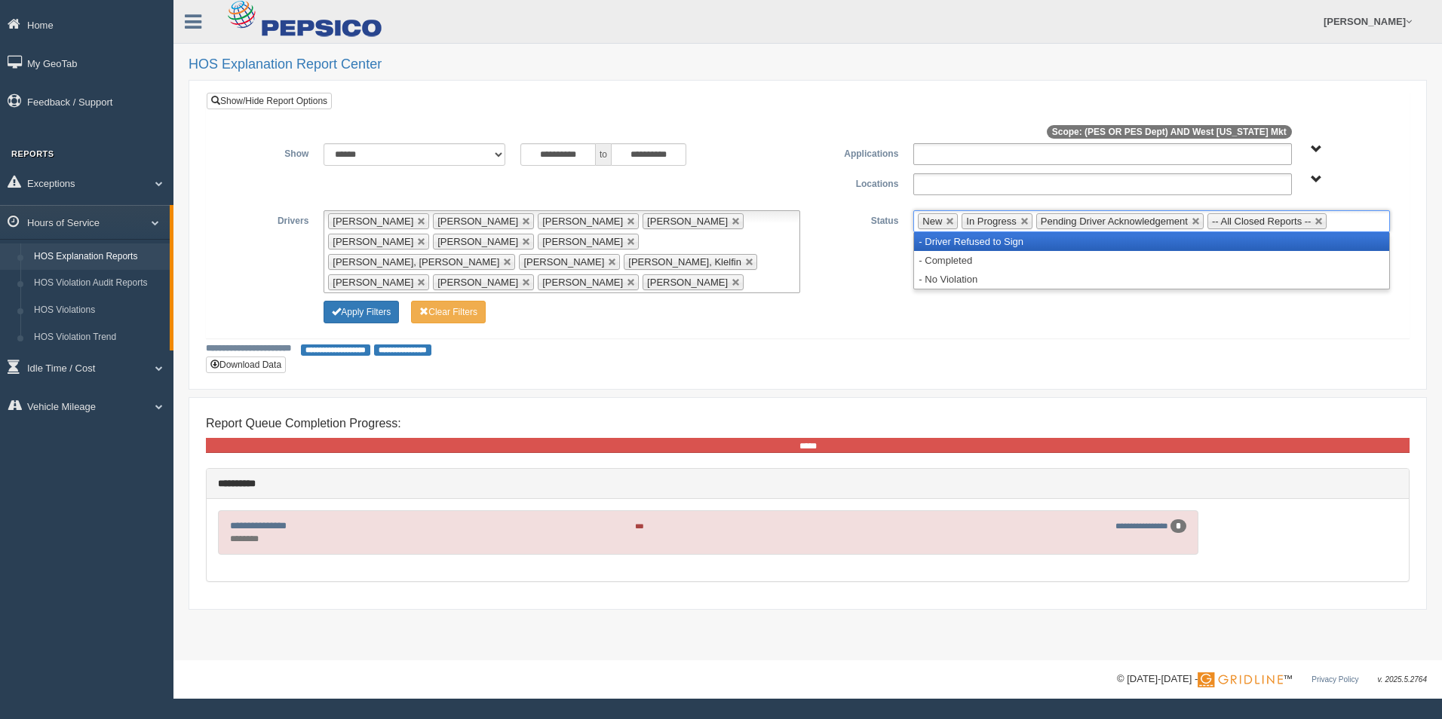
click at [947, 241] on li "- Driver Refused to Sign" at bounding box center [1151, 241] width 475 height 19
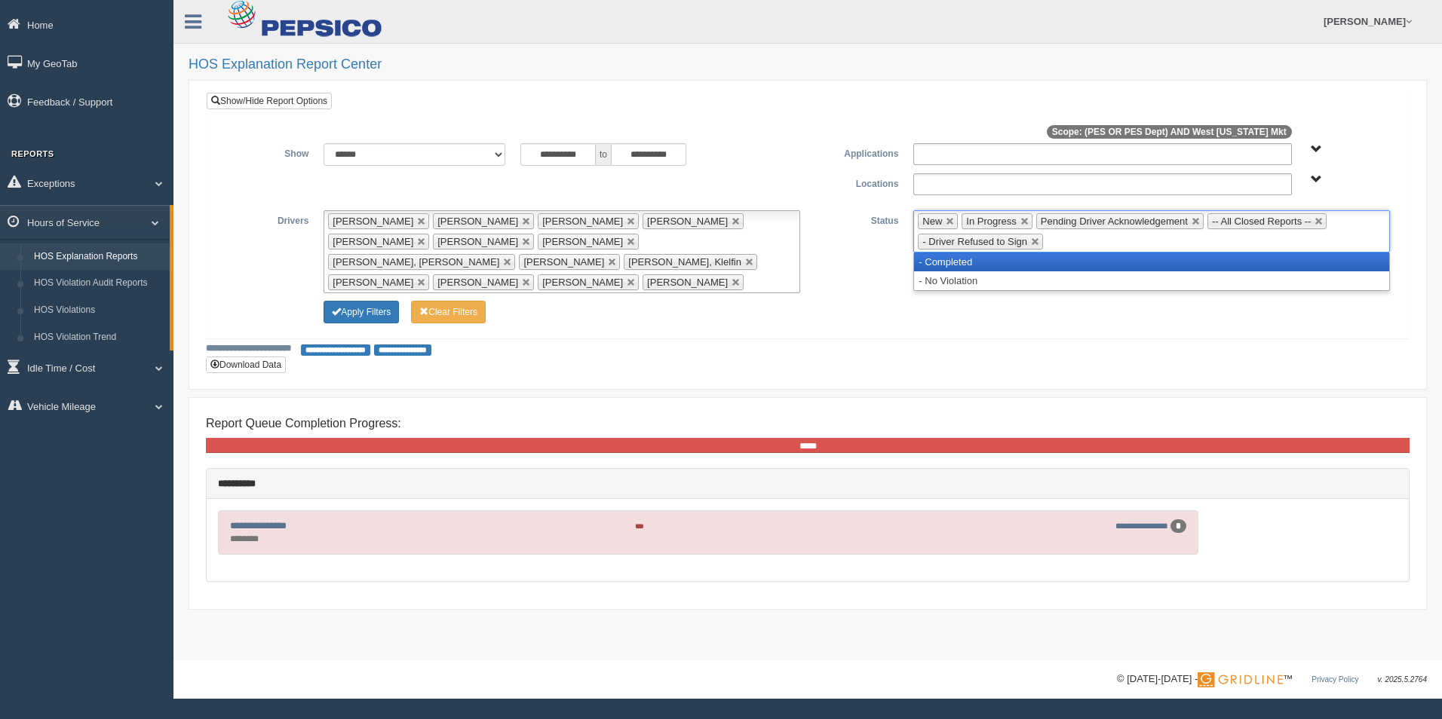
click at [939, 257] on li "- Completed" at bounding box center [1151, 262] width 475 height 19
click at [939, 261] on li "- No Violation" at bounding box center [1151, 262] width 475 height 19
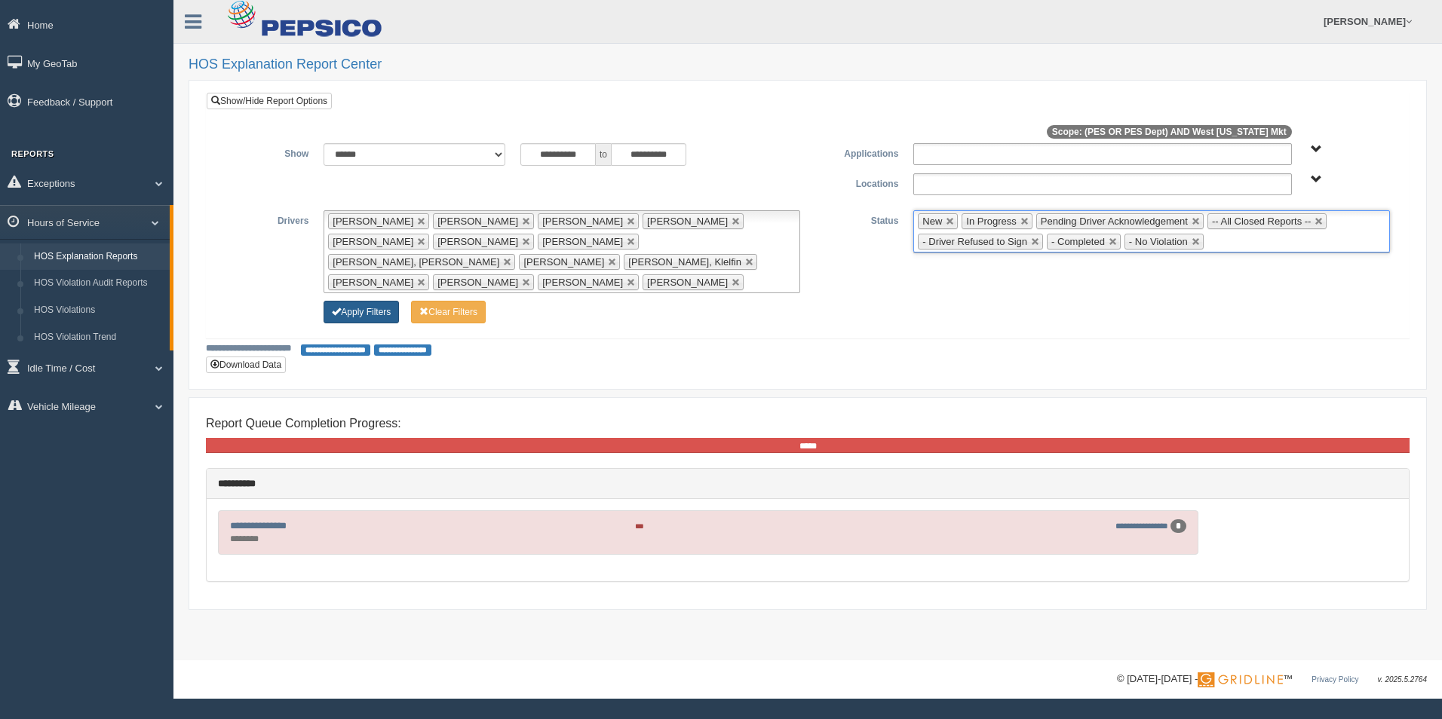
click at [373, 301] on button "Apply Filters" at bounding box center [360, 312] width 75 height 23
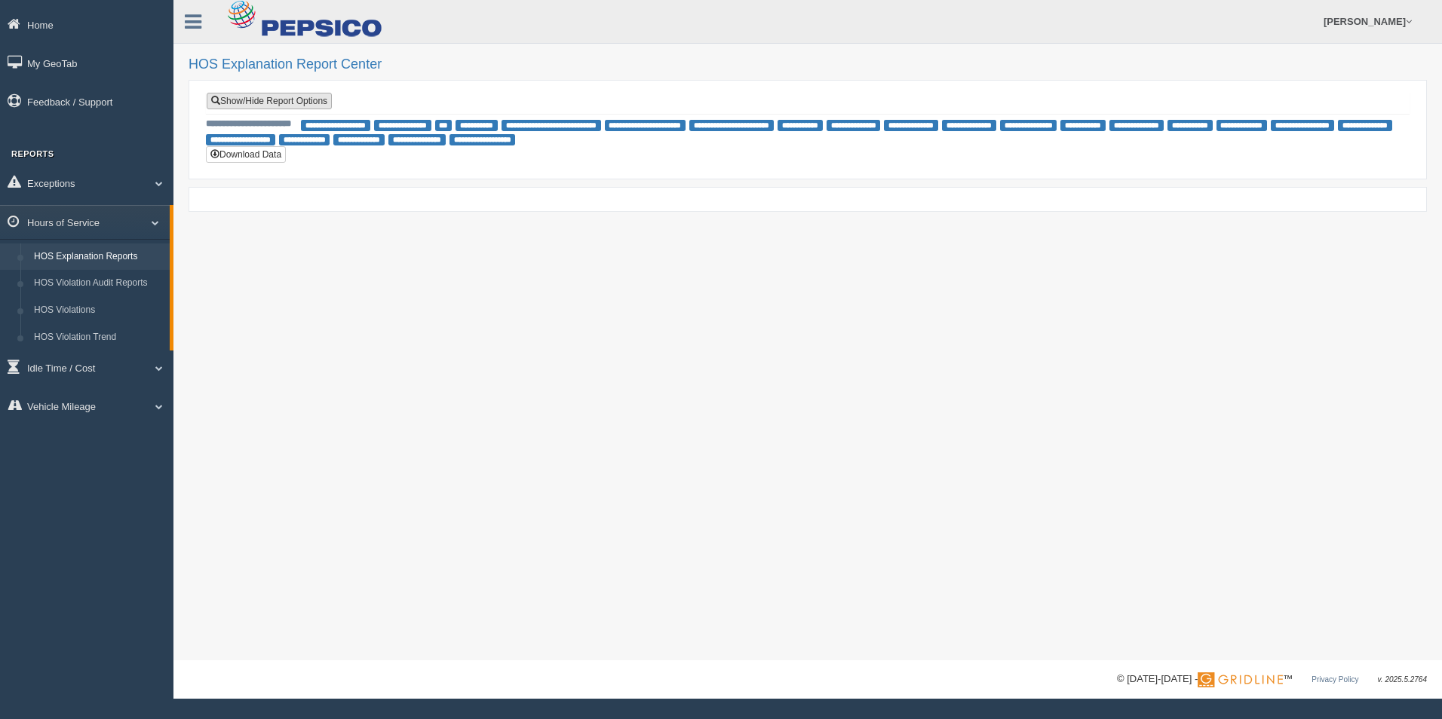
click at [325, 104] on link "Show/Hide Report Options" at bounding box center [269, 101] width 125 height 17
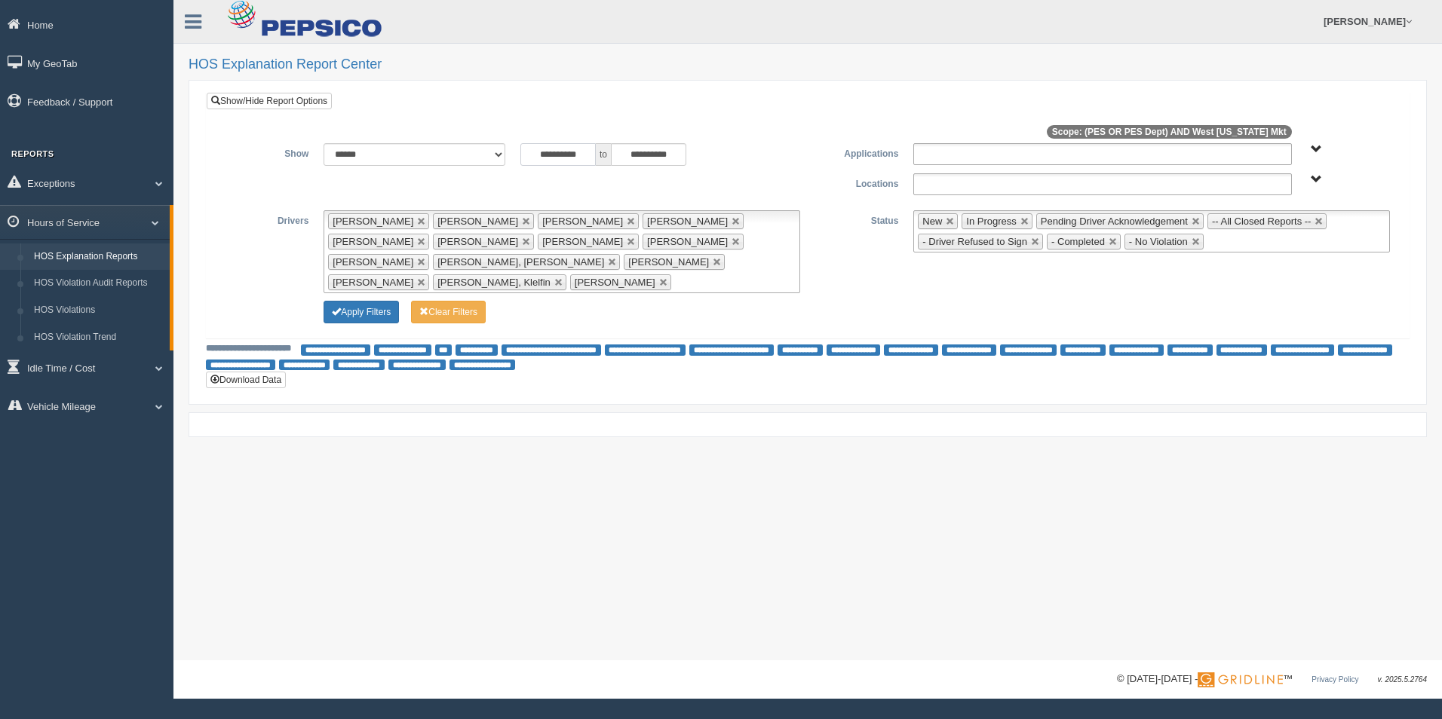
click at [553, 158] on input "**********" at bounding box center [557, 154] width 75 height 23
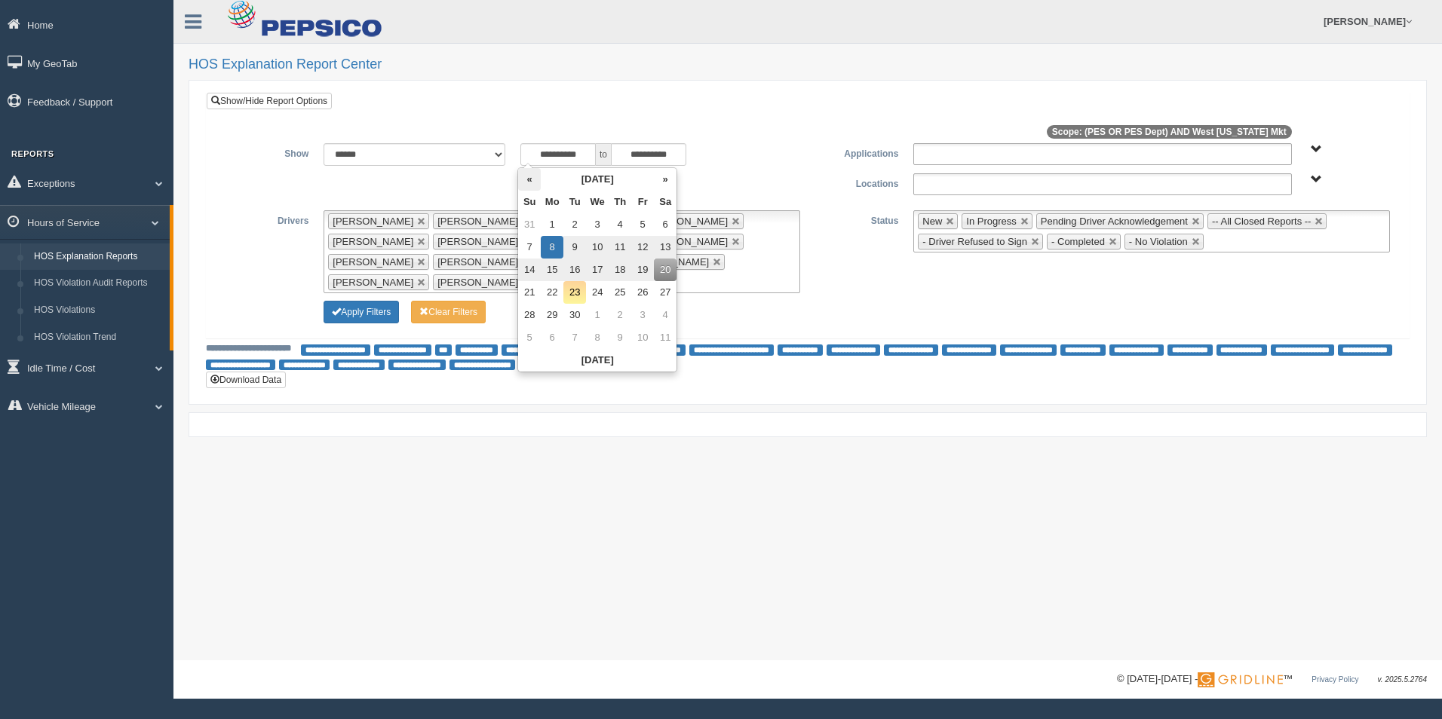
click at [532, 178] on th "«" at bounding box center [529, 179] width 23 height 23
click at [532, 178] on th "«" at bounding box center [532, 179] width 23 height 23
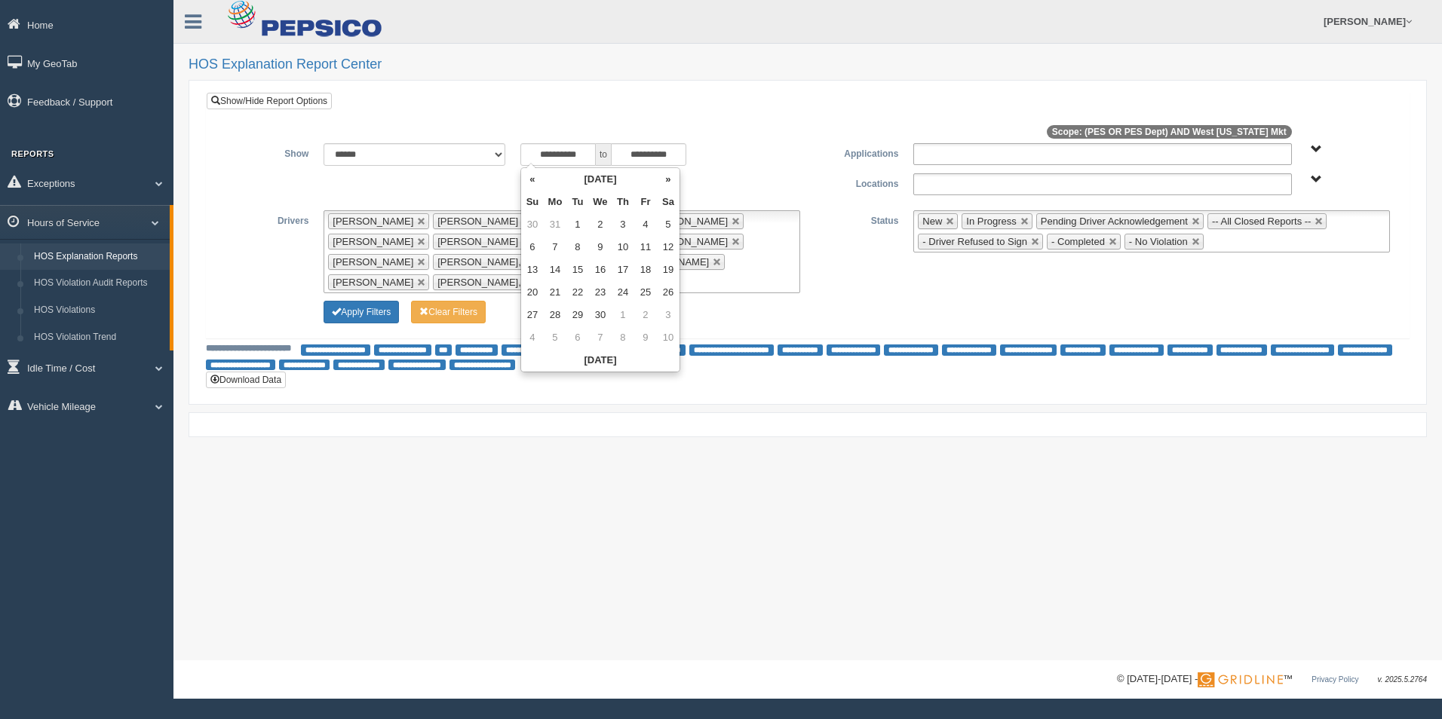
click at [532, 178] on th "«" at bounding box center [532, 179] width 23 height 23
click at [532, 308] on td "23" at bounding box center [532, 315] width 23 height 23
type input "**********"
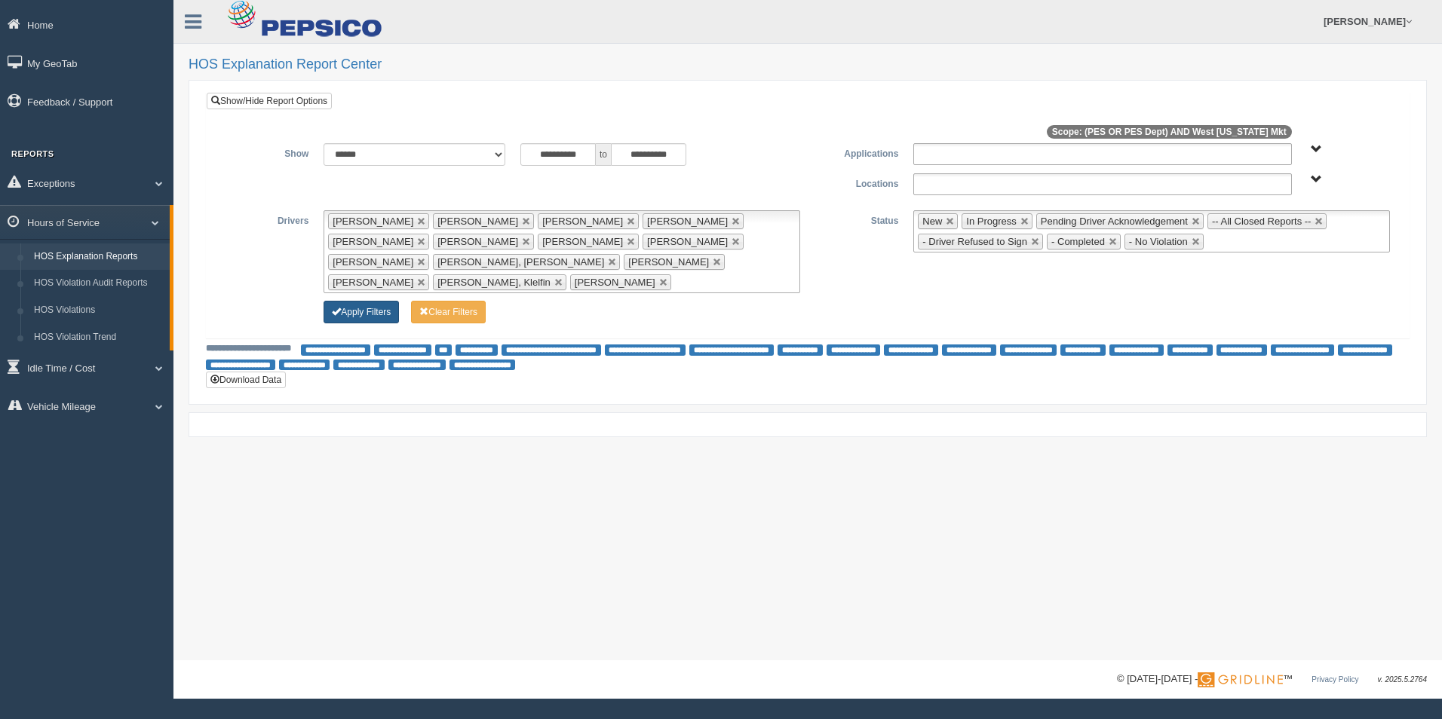
click at [370, 308] on button "Apply Filters" at bounding box center [360, 312] width 75 height 23
